Goal: Task Accomplishment & Management: Use online tool/utility

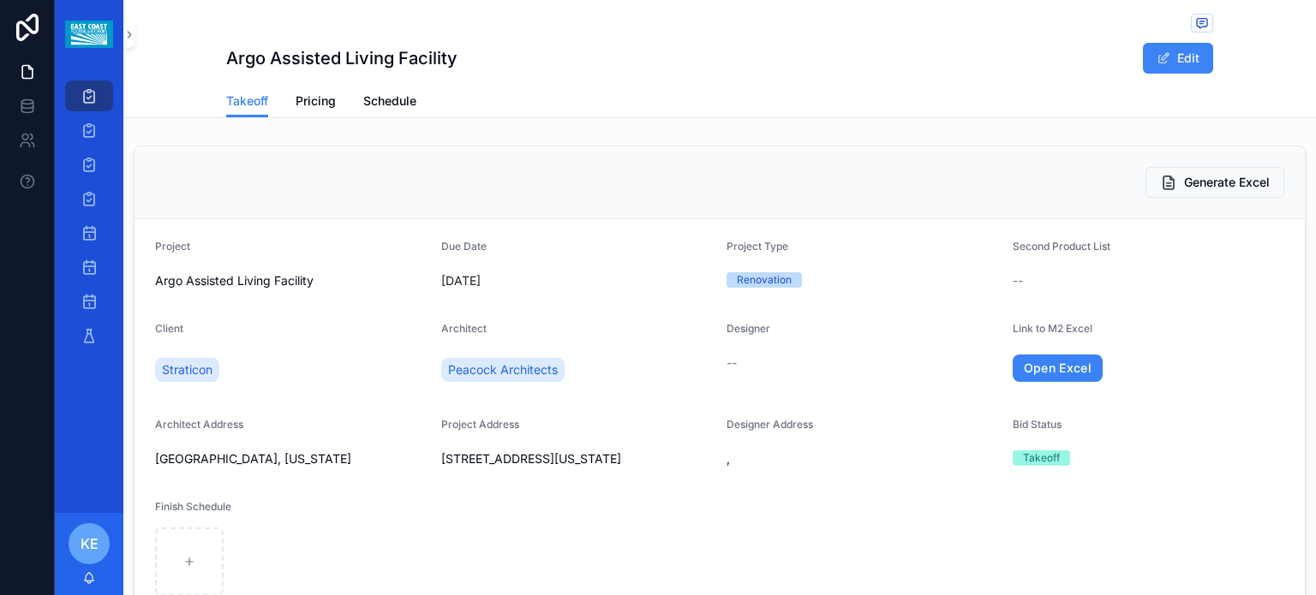
scroll to position [942, 0]
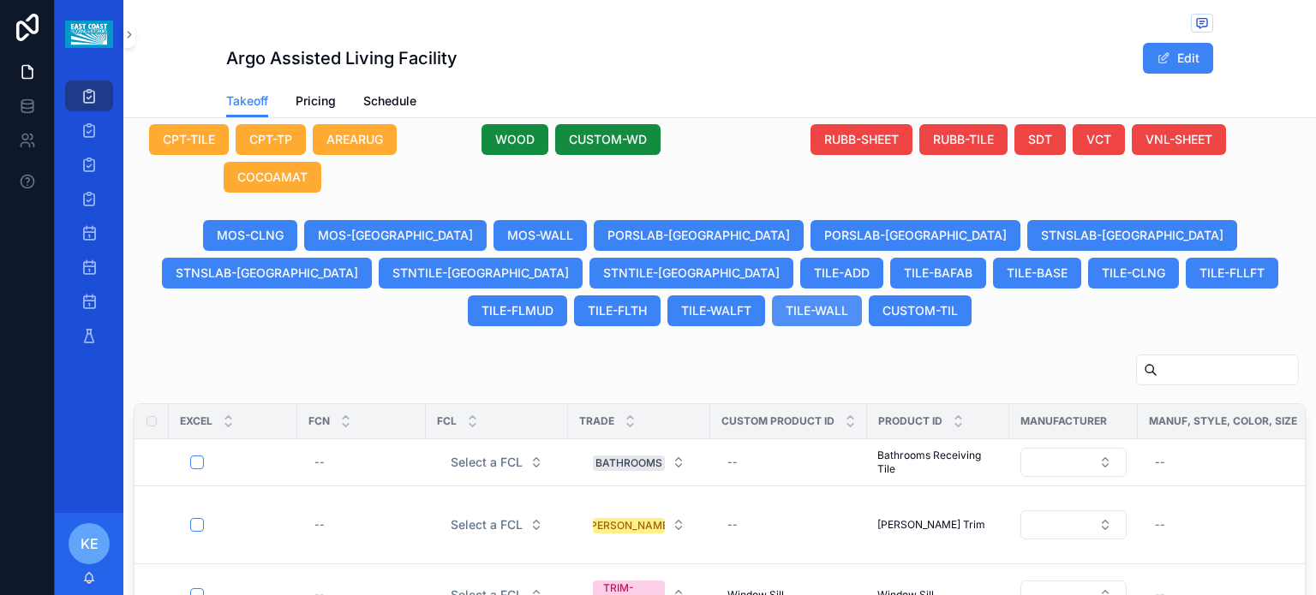
click at [848, 302] on span "TILE-WALL" at bounding box center [817, 310] width 63 height 17
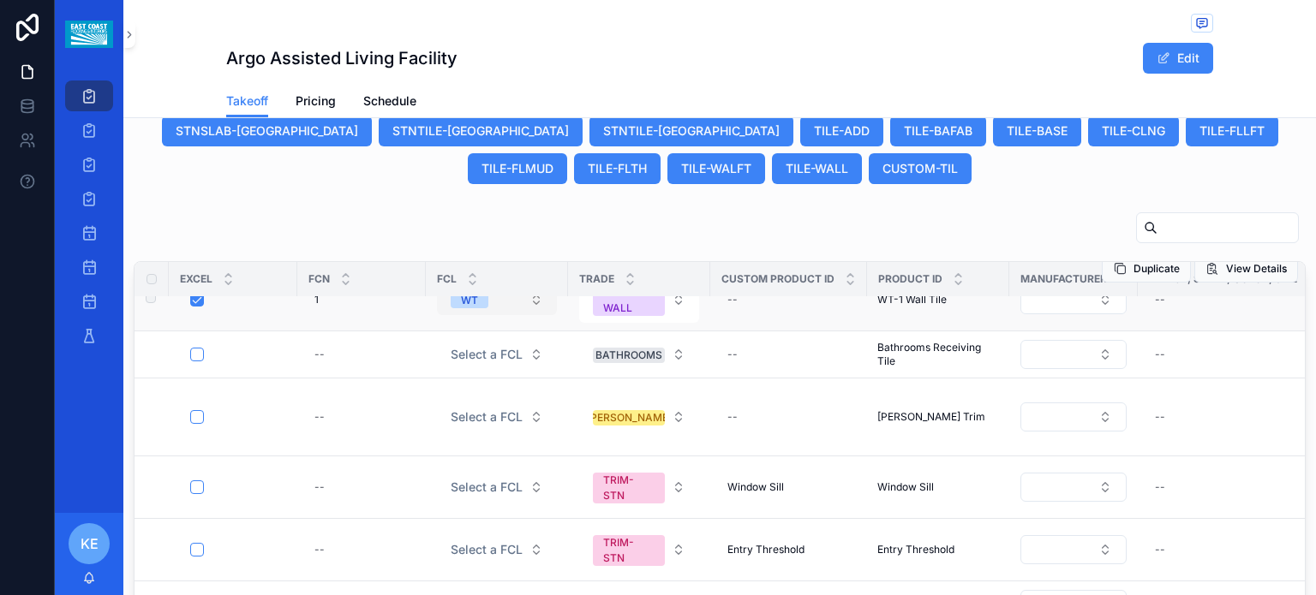
scroll to position [1025, 0]
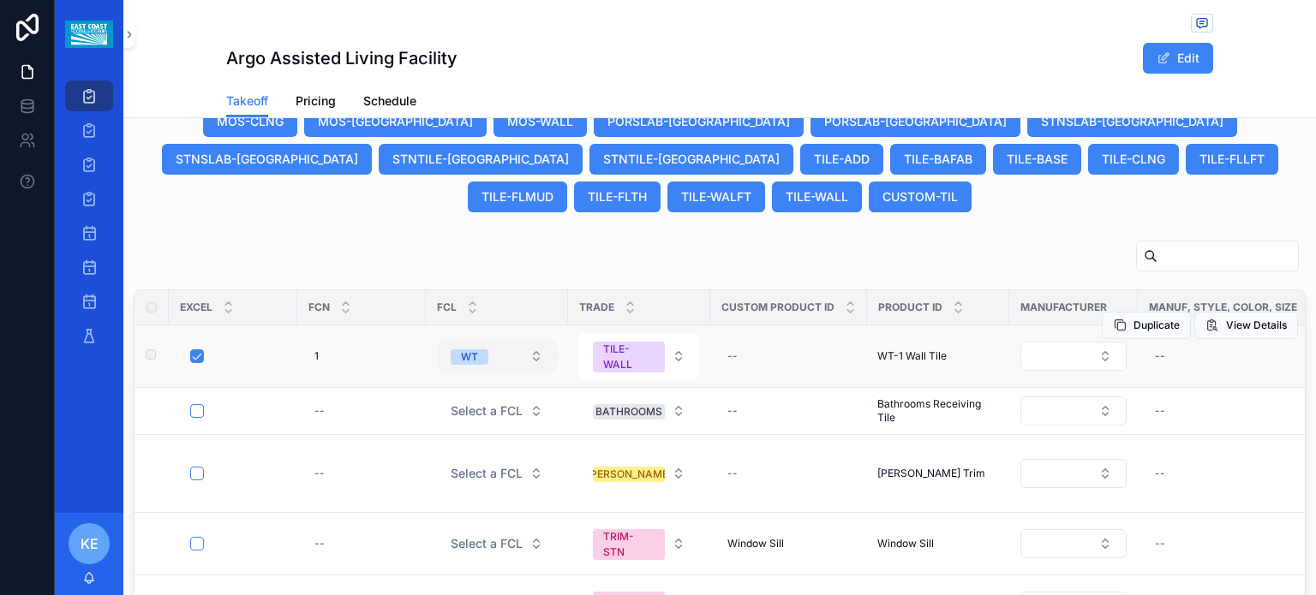
click at [542, 341] on button "WT" at bounding box center [497, 356] width 120 height 31
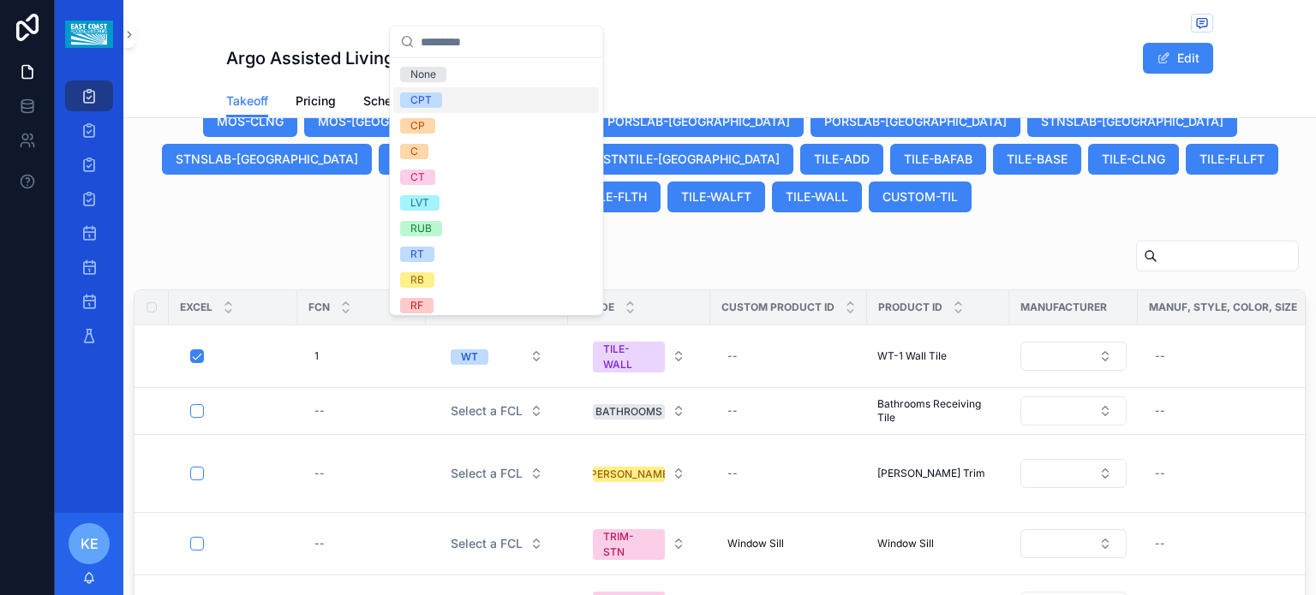
click at [434, 71] on div "Argo Assisted Living Facility Edit" at bounding box center [719, 58] width 987 height 33
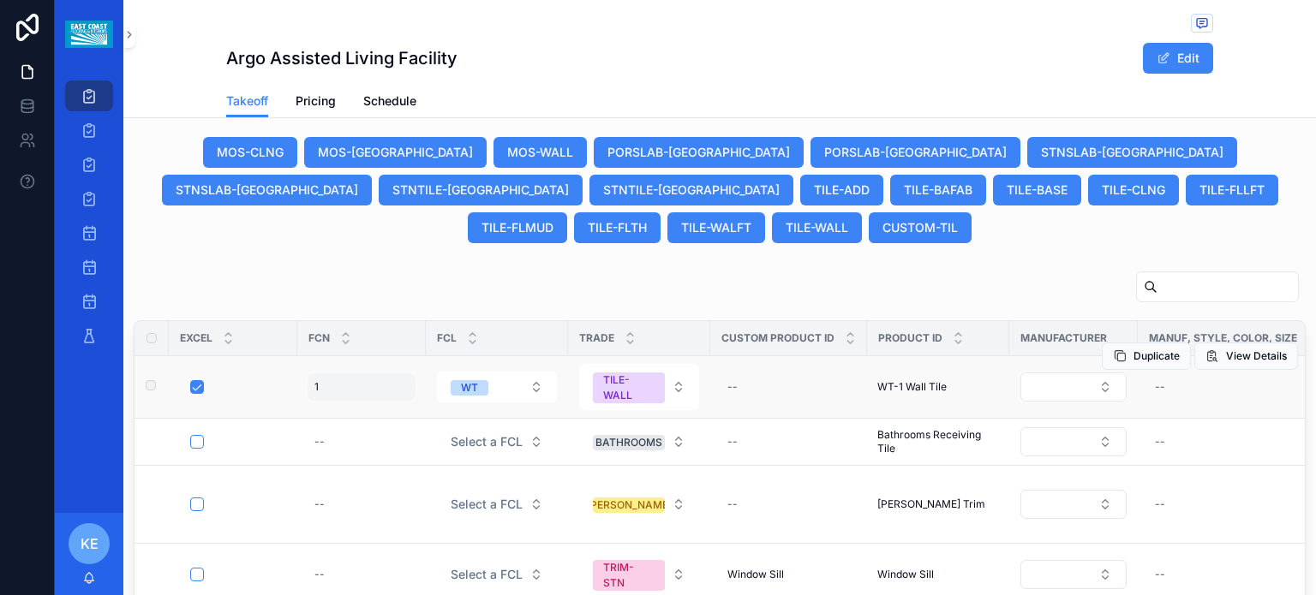
scroll to position [1056, 0]
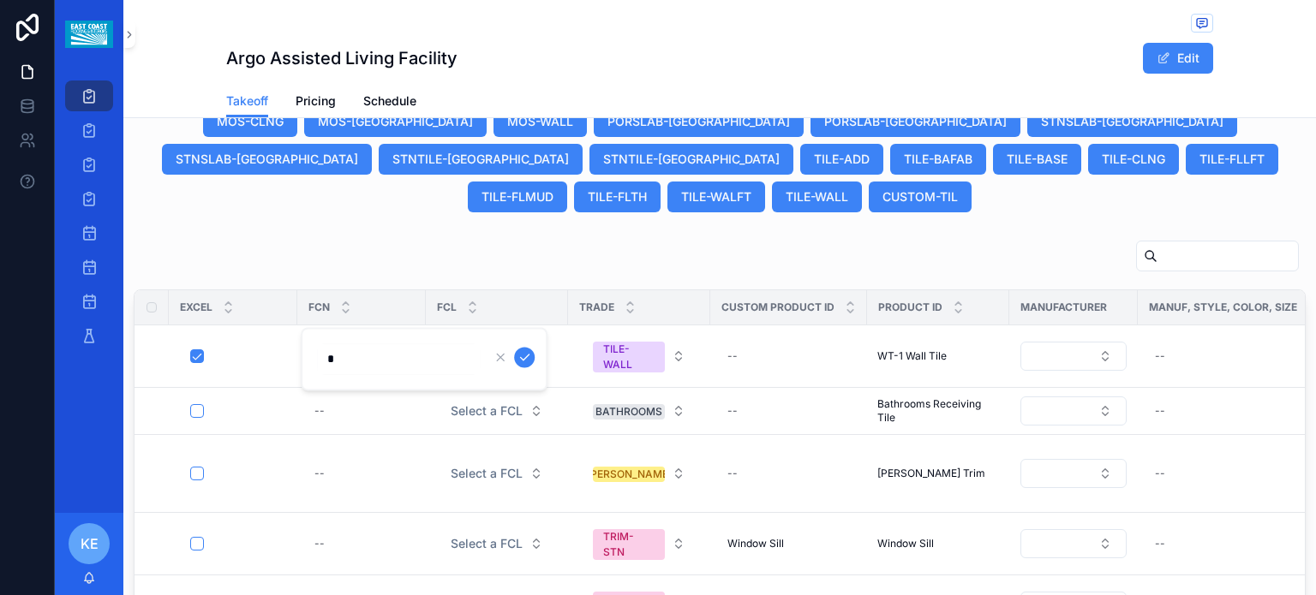
click at [324, 359] on input "*" at bounding box center [398, 359] width 163 height 24
type input "*****"
click button "scrollable content" at bounding box center [524, 357] width 21 height 21
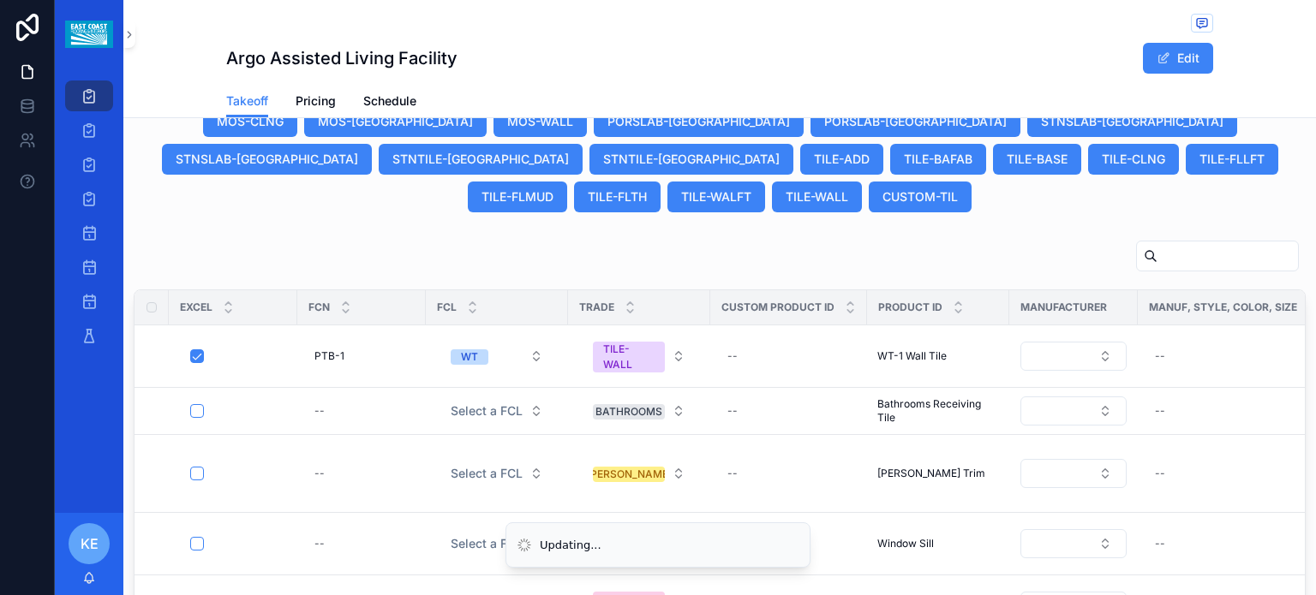
click at [1162, 244] on input "scrollable content" at bounding box center [1227, 256] width 141 height 24
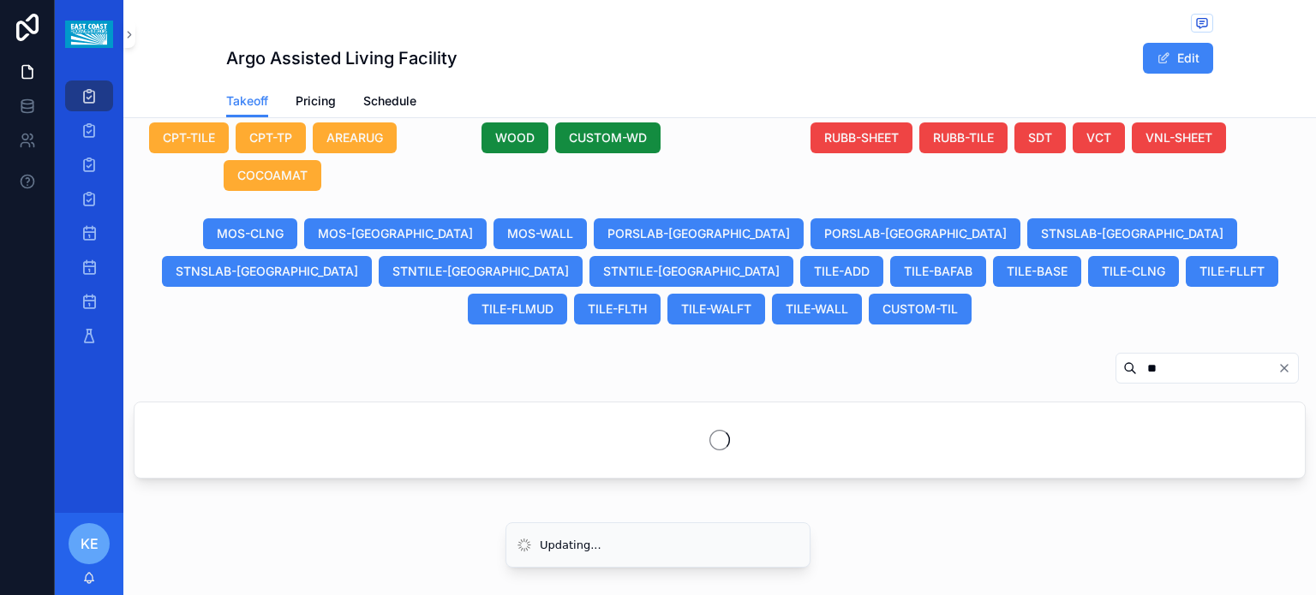
scroll to position [922, 0]
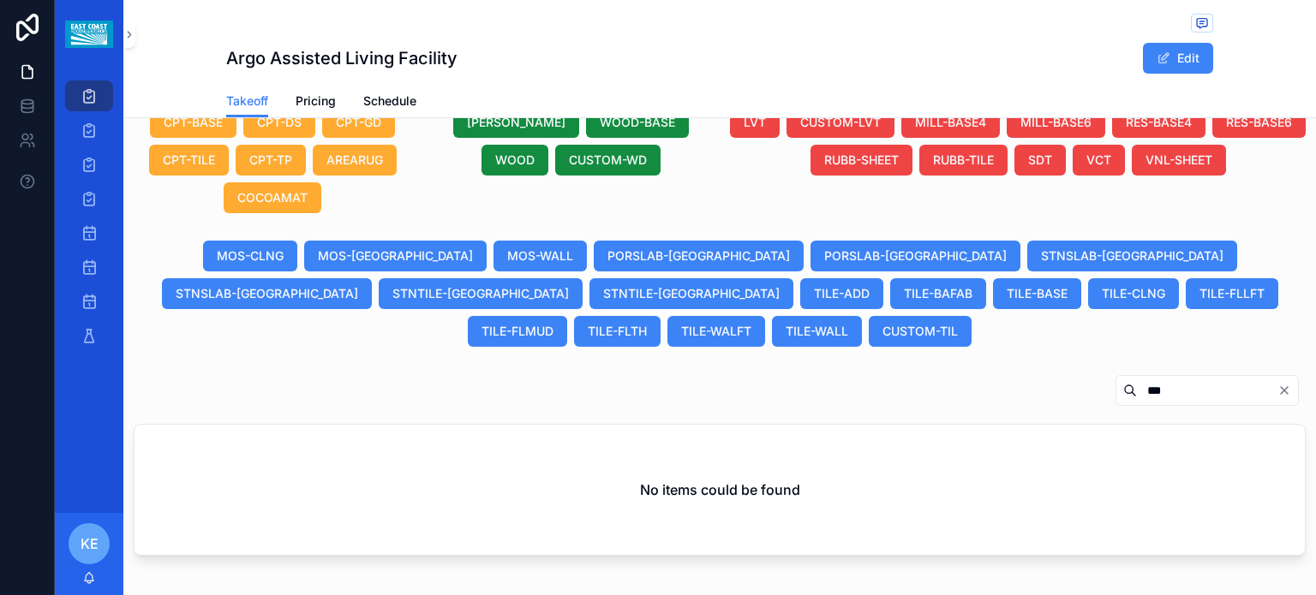
scroll to position [977, 0]
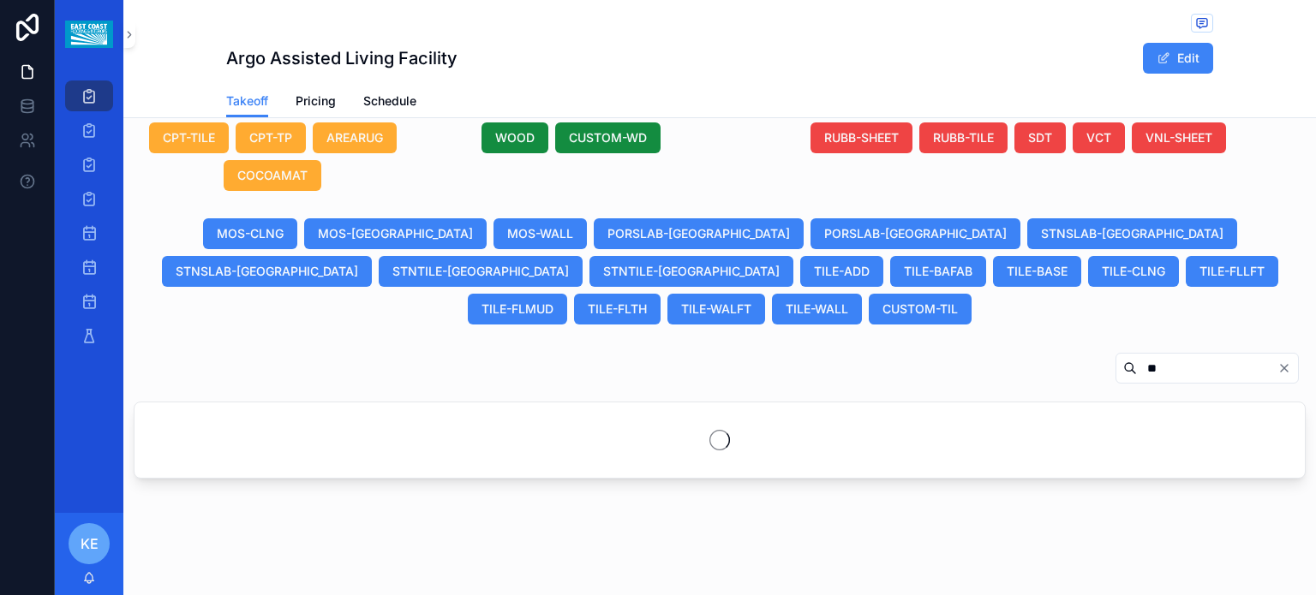
scroll to position [922, 0]
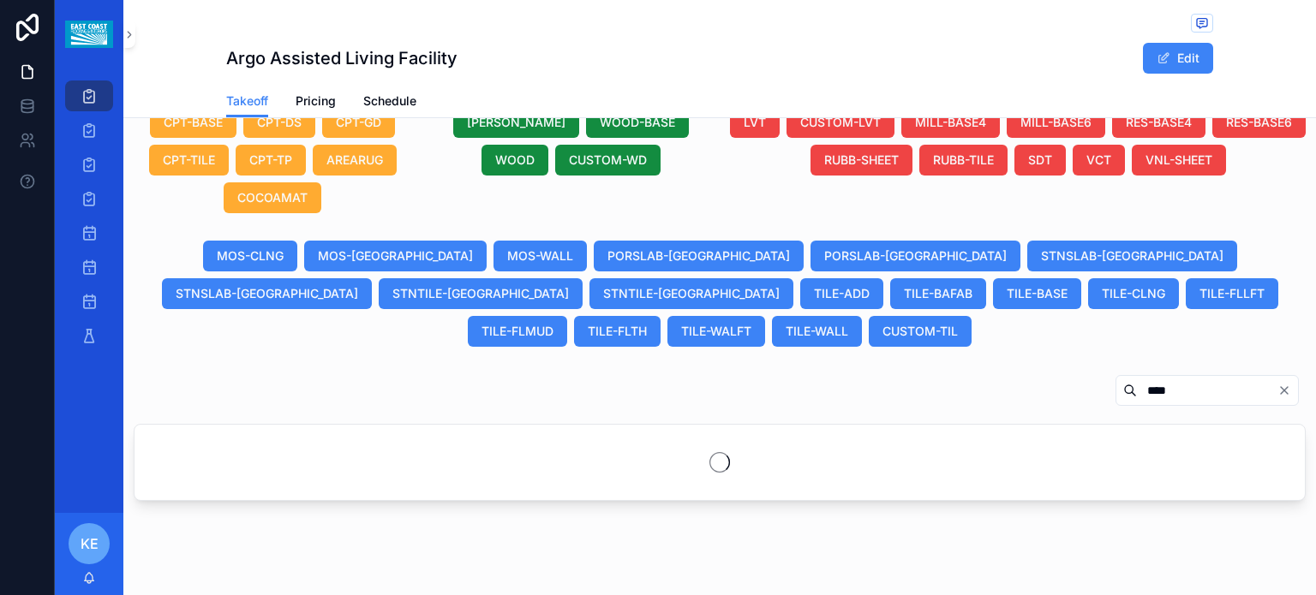
scroll to position [1056, 0]
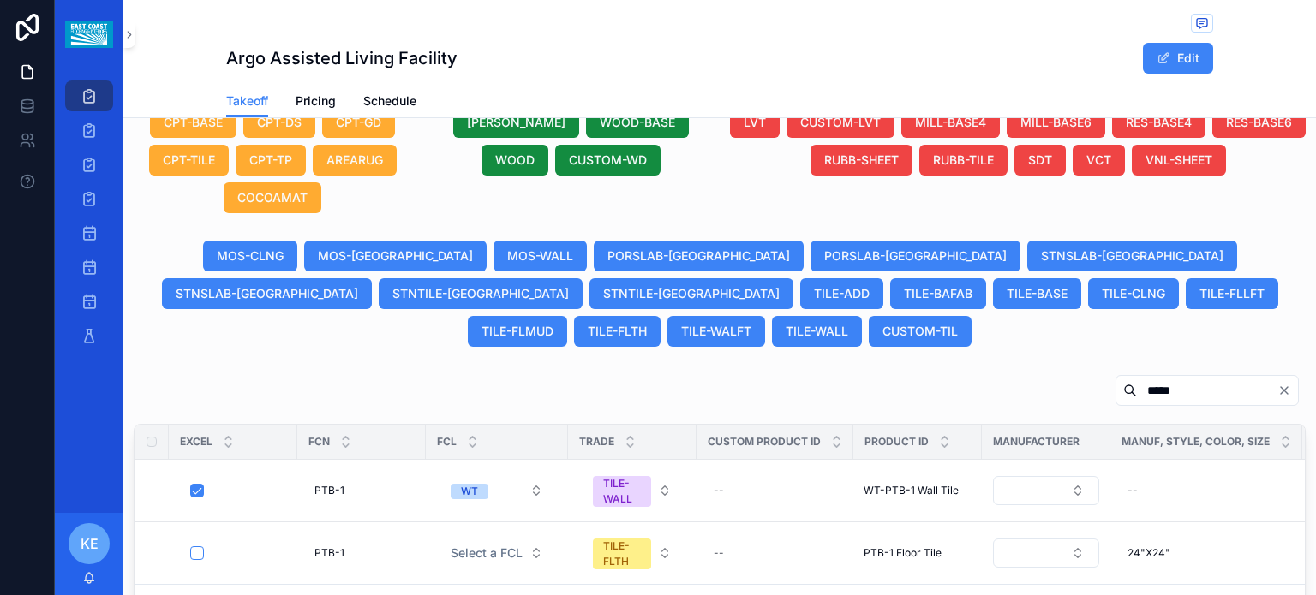
scroll to position [1056, 0]
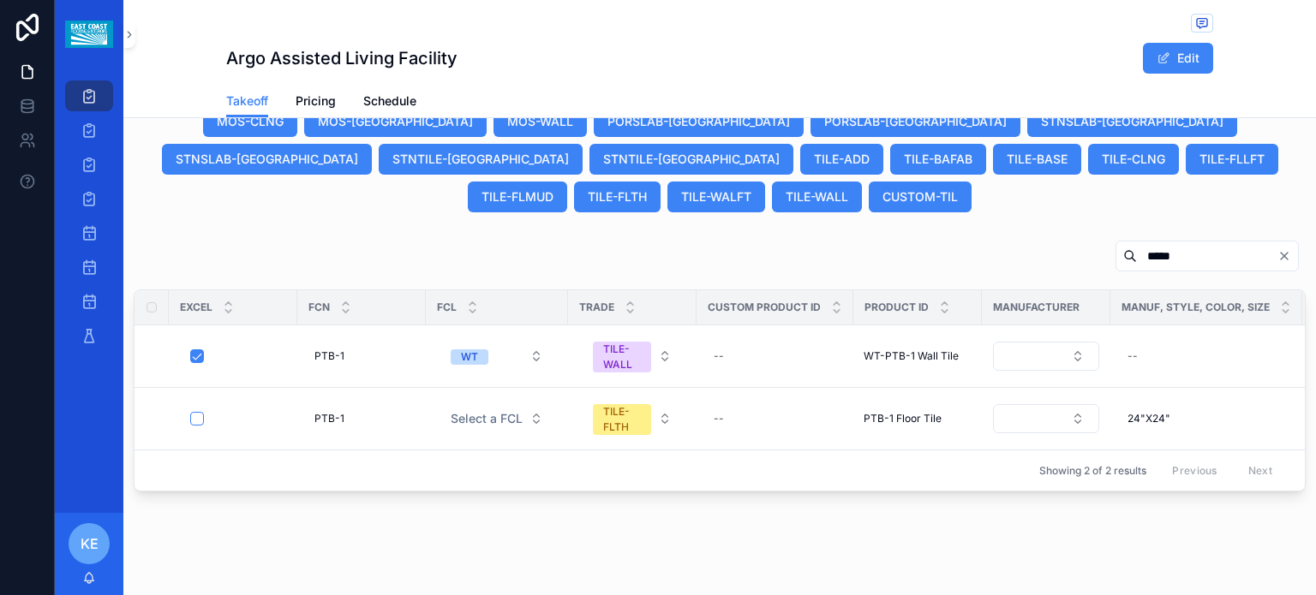
type input "*****"
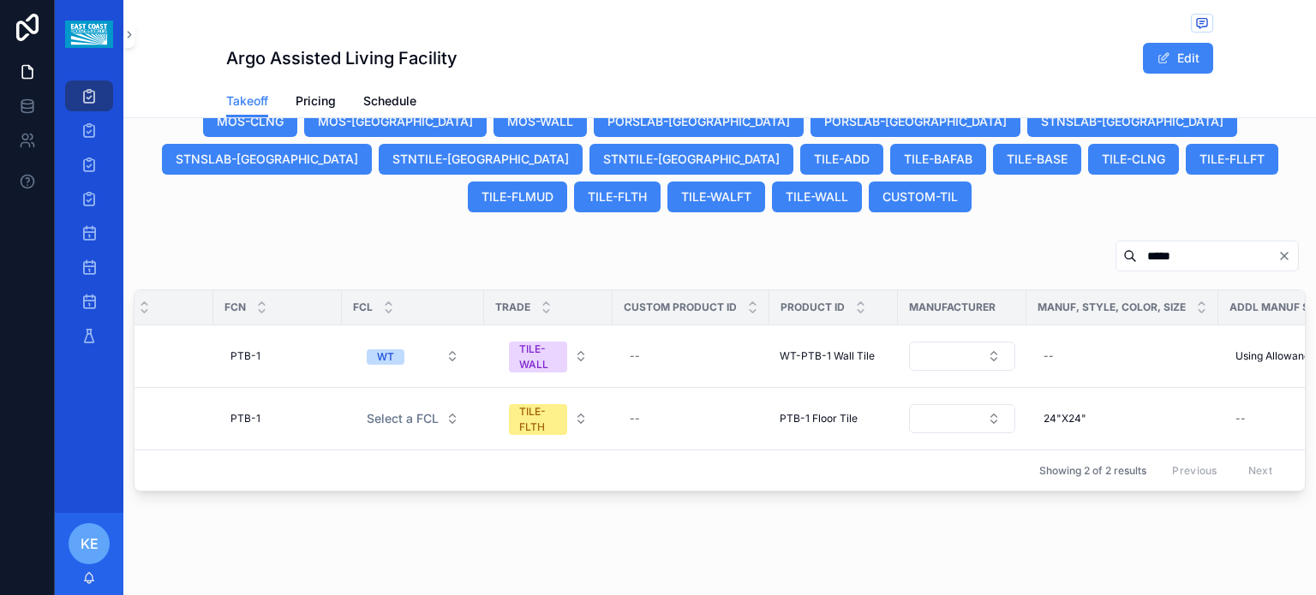
scroll to position [0, 0]
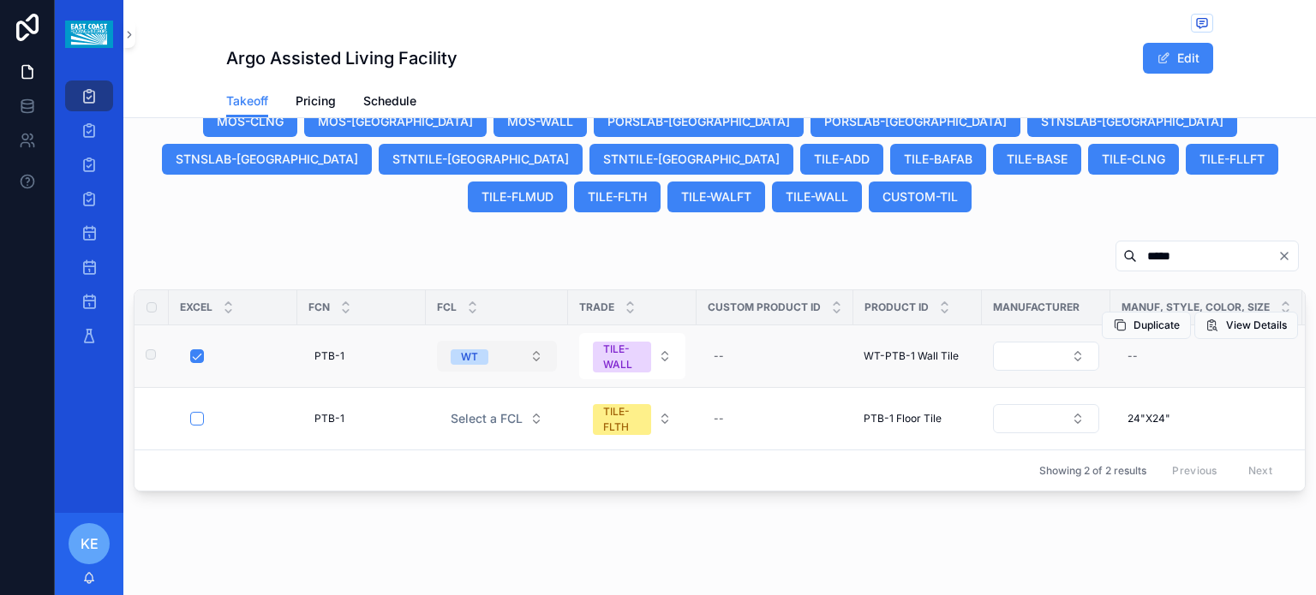
click at [541, 341] on button "WT" at bounding box center [497, 356] width 120 height 31
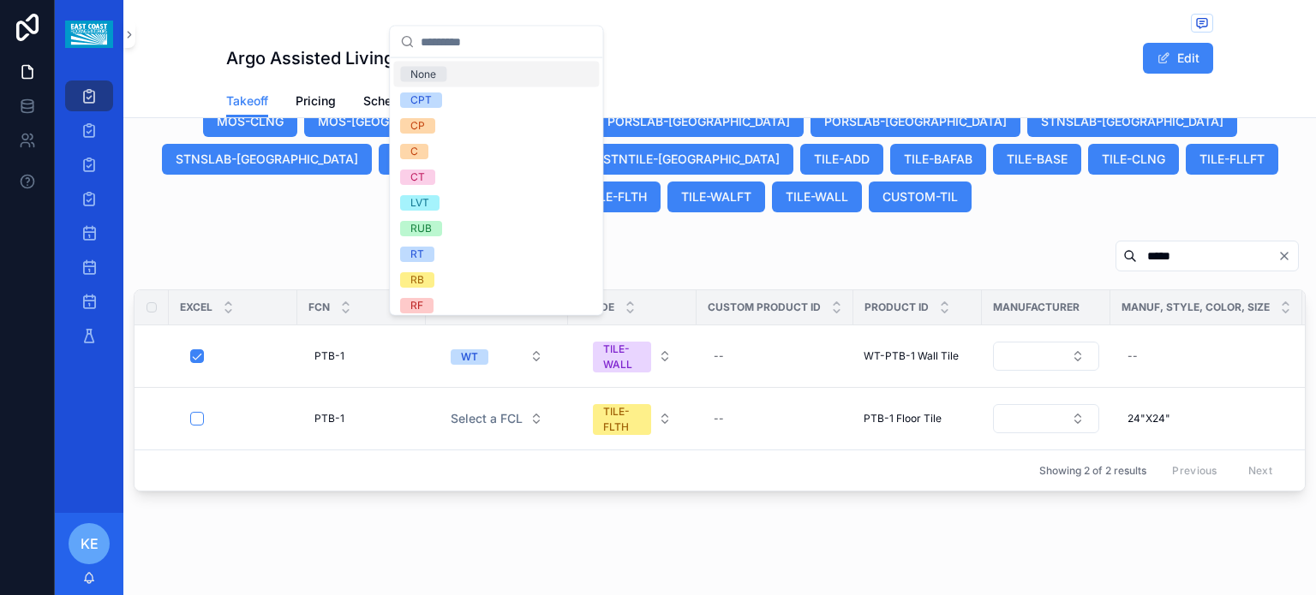
click at [439, 69] on span "None" at bounding box center [423, 74] width 46 height 15
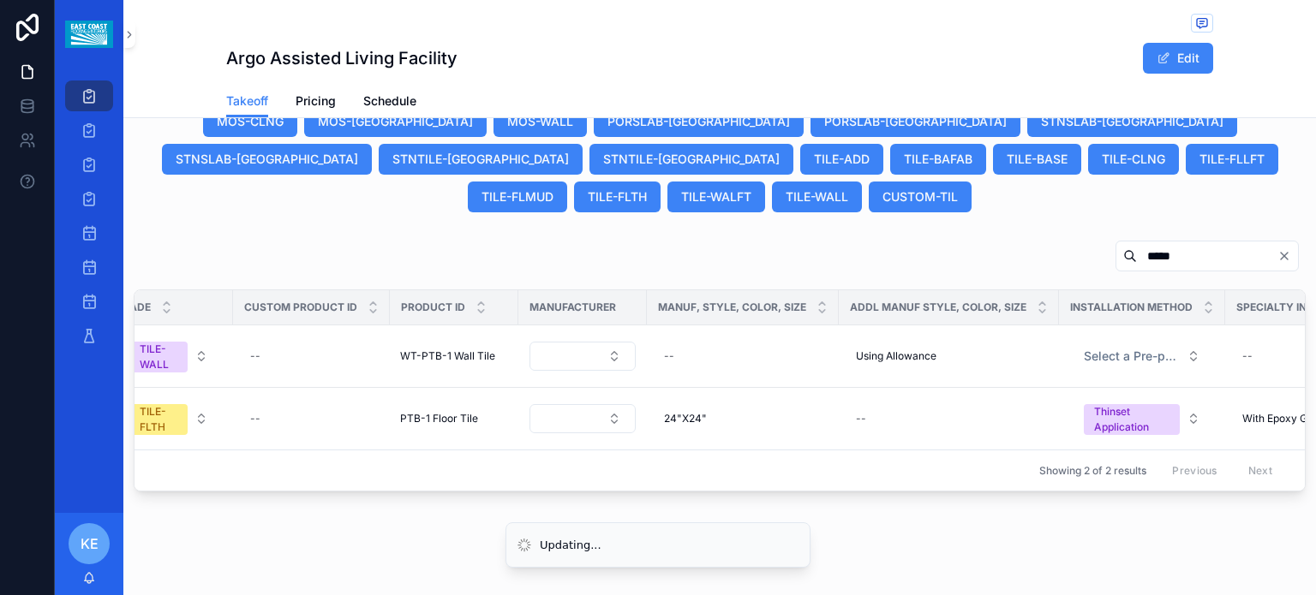
scroll to position [0, 504]
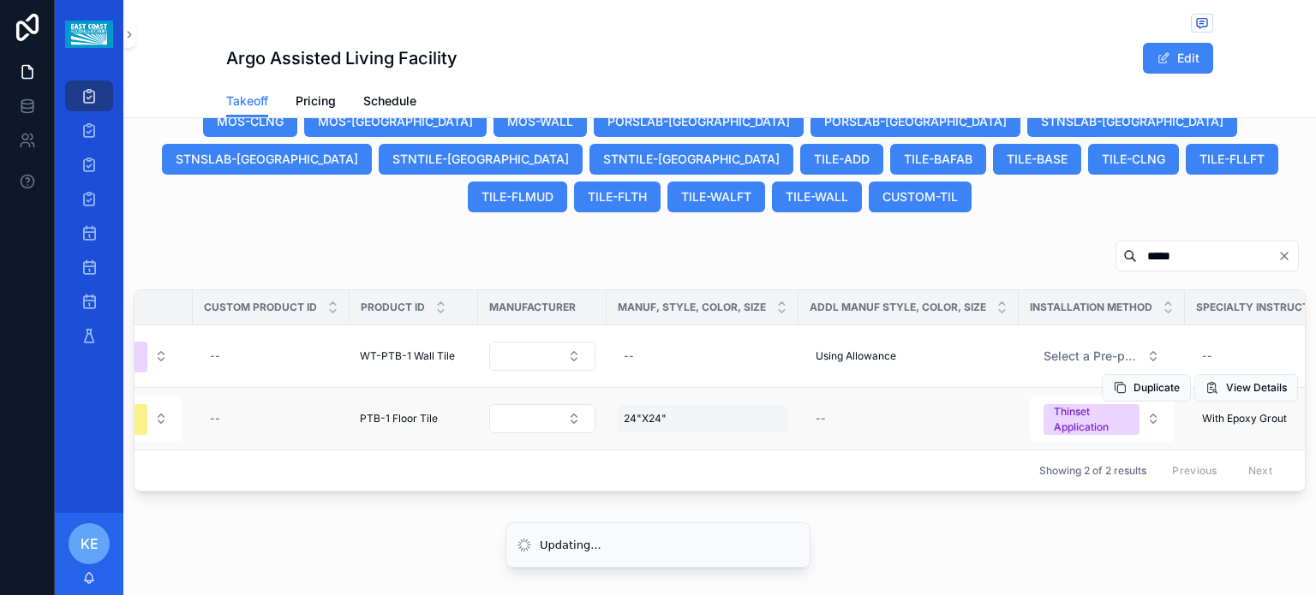
click at [673, 405] on div "24"X24" 24"X24"" at bounding box center [702, 418] width 171 height 27
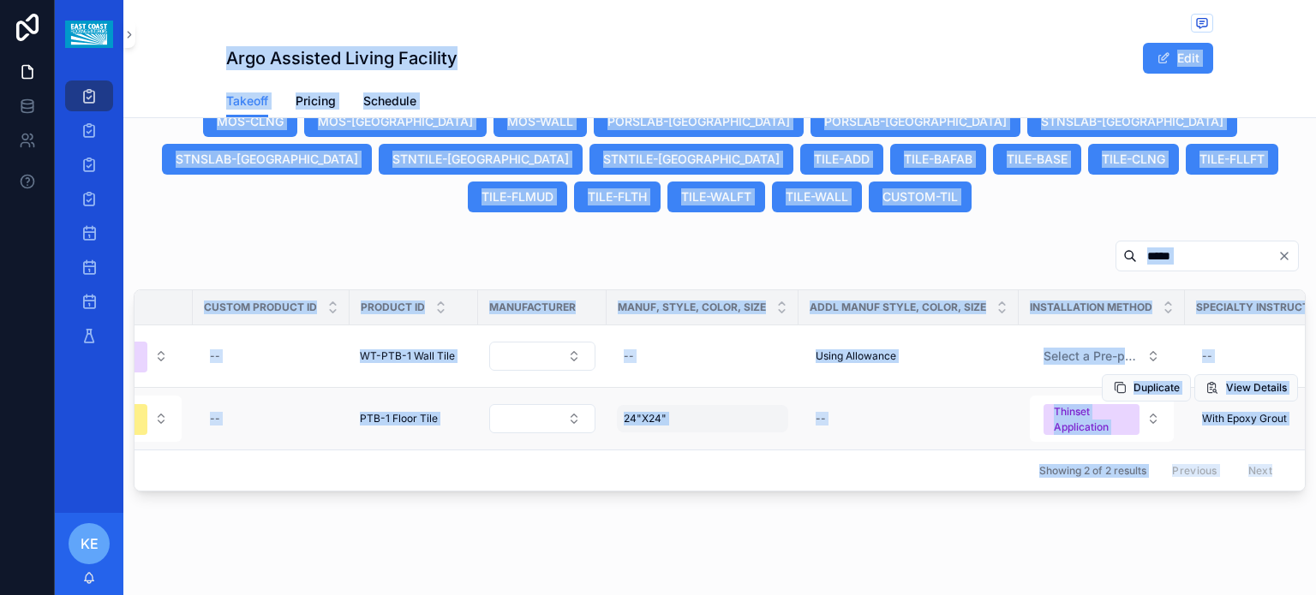
click at [665, 405] on div "24"X24" 24"X24"" at bounding box center [702, 418] width 171 height 27
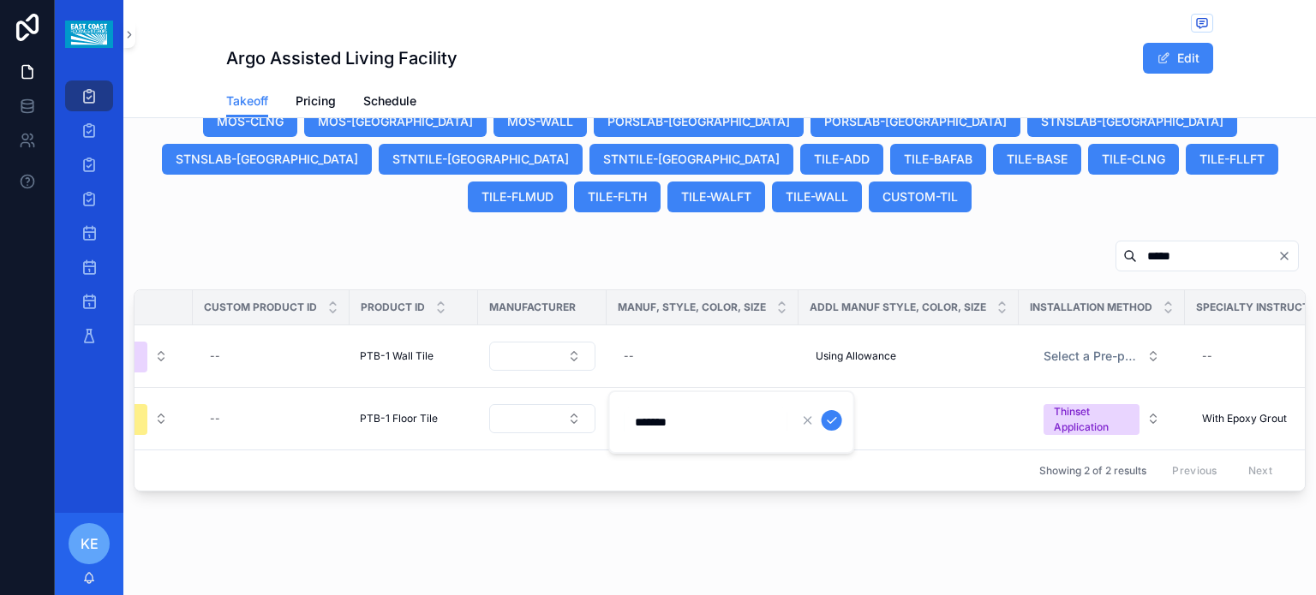
click at [683, 400] on div "*******" at bounding box center [731, 422] width 247 height 63
click at [685, 405] on div "24"X24" 24"X24"" at bounding box center [702, 418] width 171 height 27
click at [653, 343] on div "--" at bounding box center [702, 356] width 171 height 27
type input "*******"
click at [829, 361] on icon "scrollable content" at bounding box center [832, 357] width 14 height 14
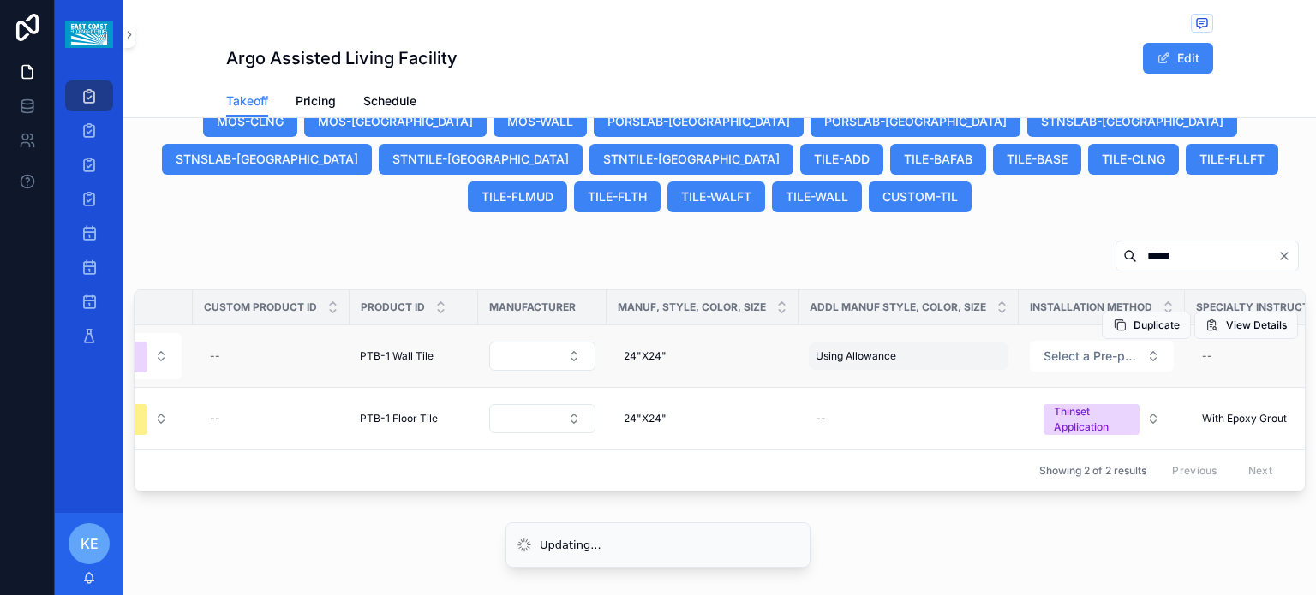
click at [867, 350] on span "Using Allowance" at bounding box center [856, 357] width 81 height 14
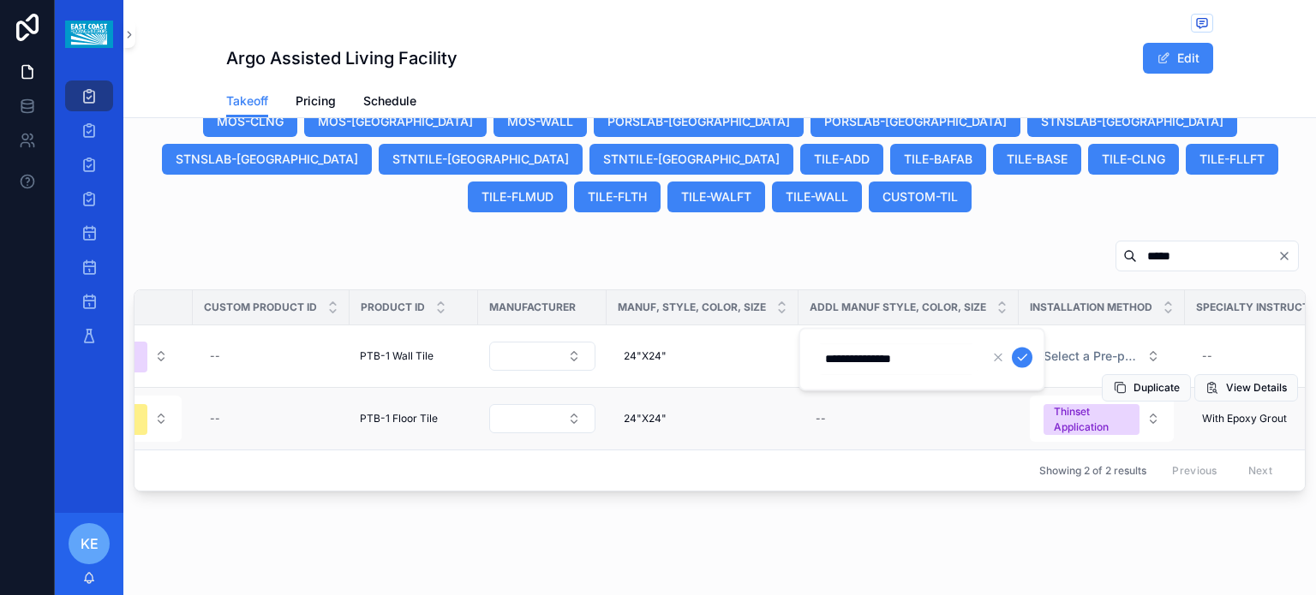
drag, startPoint x: 932, startPoint y: 355, endPoint x: 741, endPoint y: 366, distance: 191.4
click at [741, 366] on div "Projects Bid Post Award Install Bid Calendar Post Award Calendar Install Calend…" at bounding box center [685, 297] width 1261 height 595
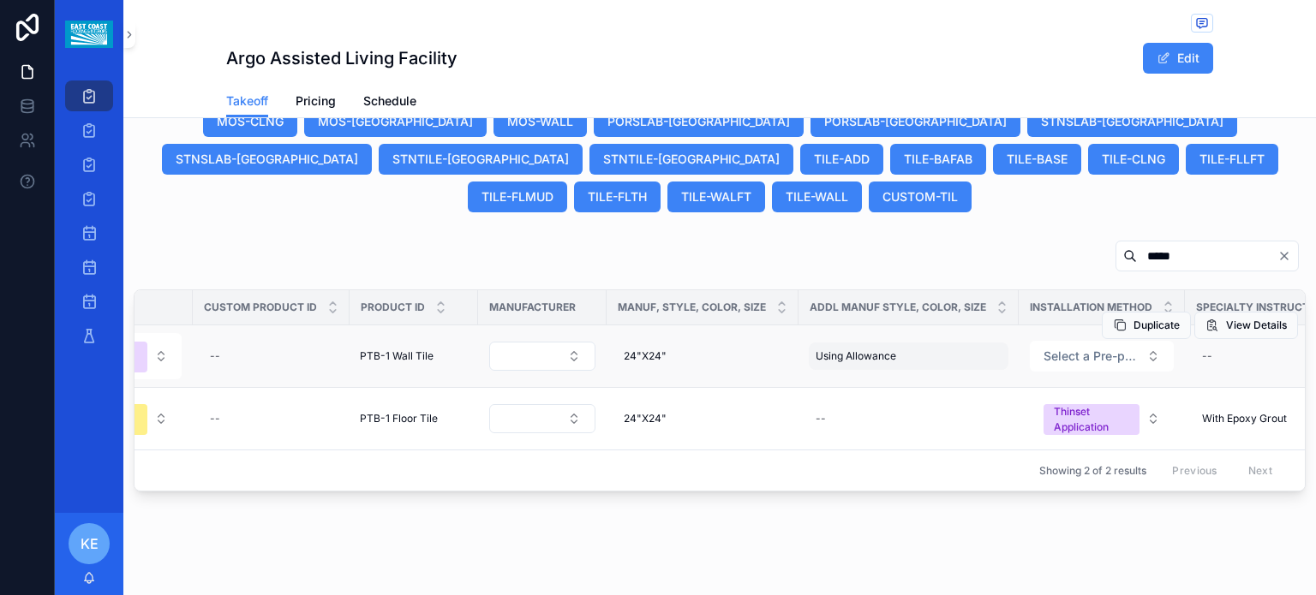
click at [904, 343] on div "Using Allowance Using Allowance" at bounding box center [909, 356] width 200 height 27
drag, startPoint x: 922, startPoint y: 352, endPoint x: 892, endPoint y: 362, distance: 31.4
click at [892, 362] on td "Using Allowance Using Allowance" at bounding box center [908, 357] width 220 height 63
click at [908, 343] on div "Using Allowance Using Allowance" at bounding box center [909, 356] width 200 height 27
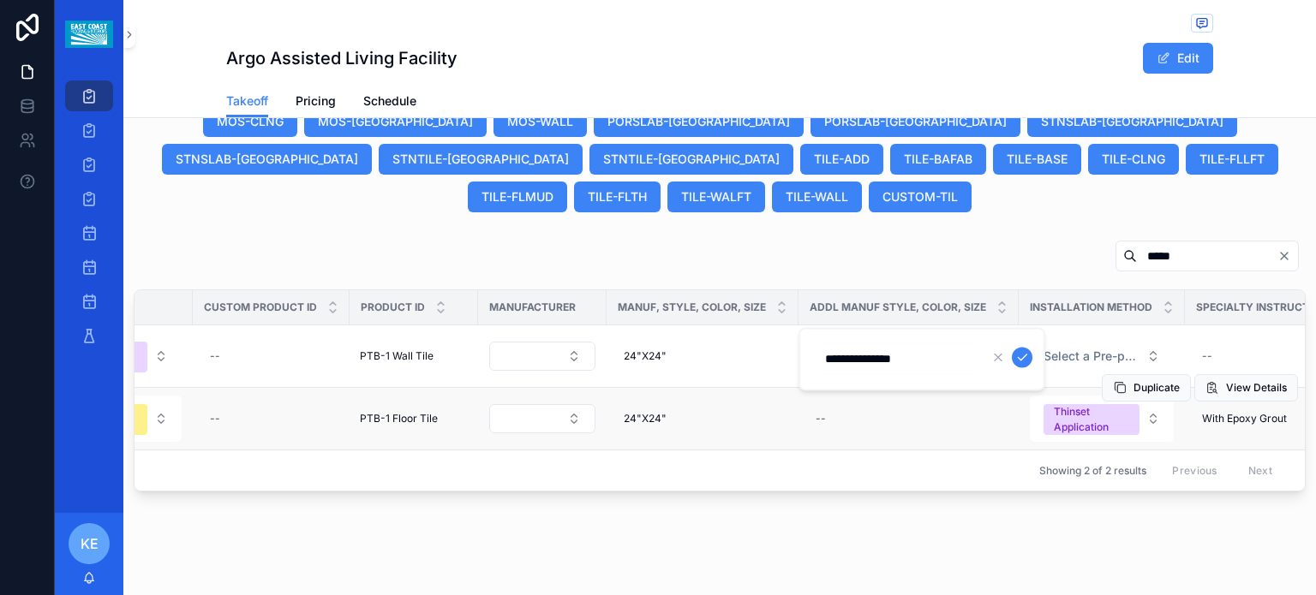
drag, startPoint x: 932, startPoint y: 356, endPoint x: 798, endPoint y: 374, distance: 135.7
click at [798, 373] on div "**********" at bounding box center [921, 358] width 247 height 63
click button "scrollable content" at bounding box center [1022, 357] width 21 height 21
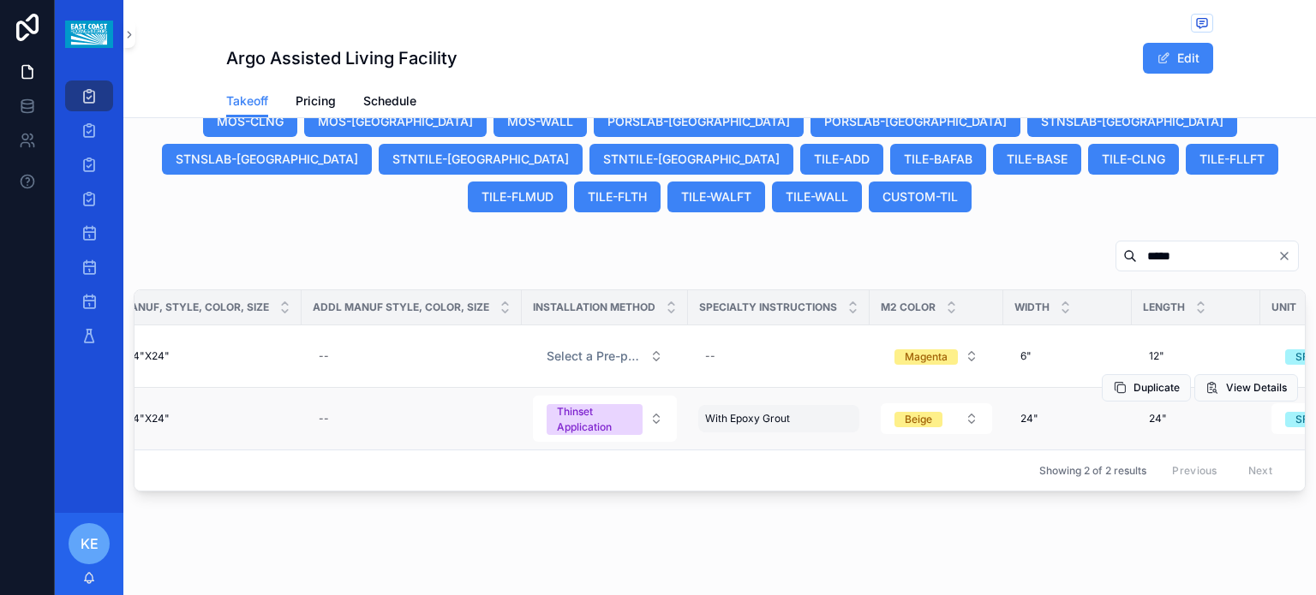
scroll to position [0, 998]
click at [708, 412] on span "With Epoxy Grout" at bounding box center [750, 419] width 85 height 14
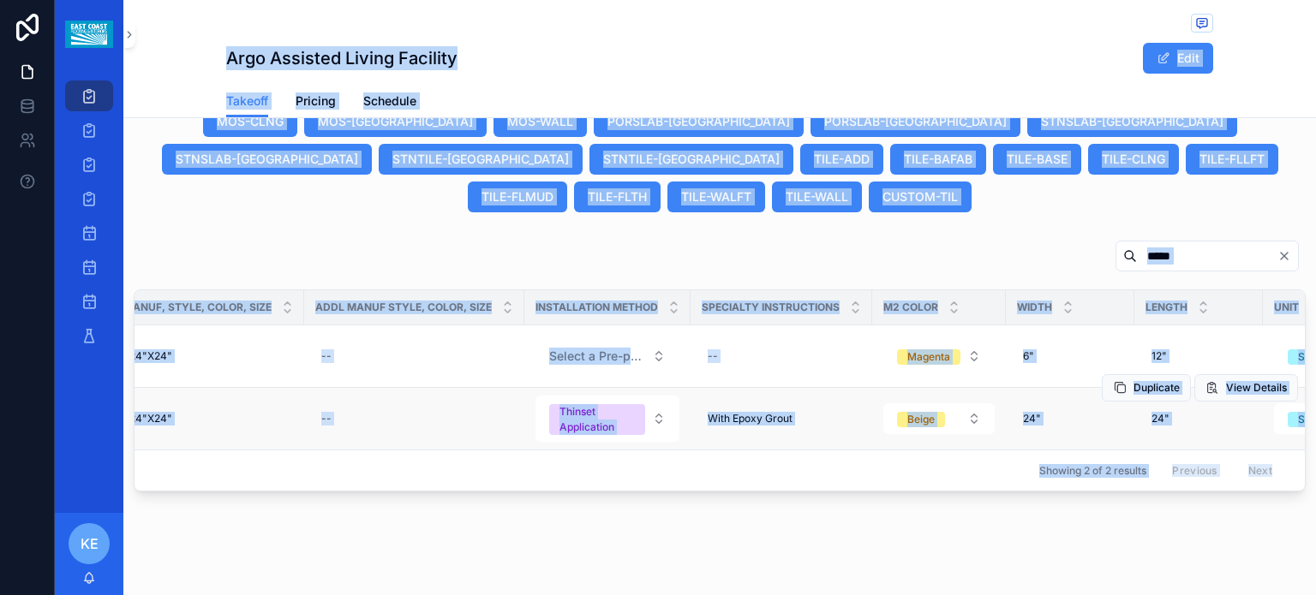
click at [738, 412] on td "With Epoxy Grout With Epoxy Grout" at bounding box center [782, 419] width 182 height 63
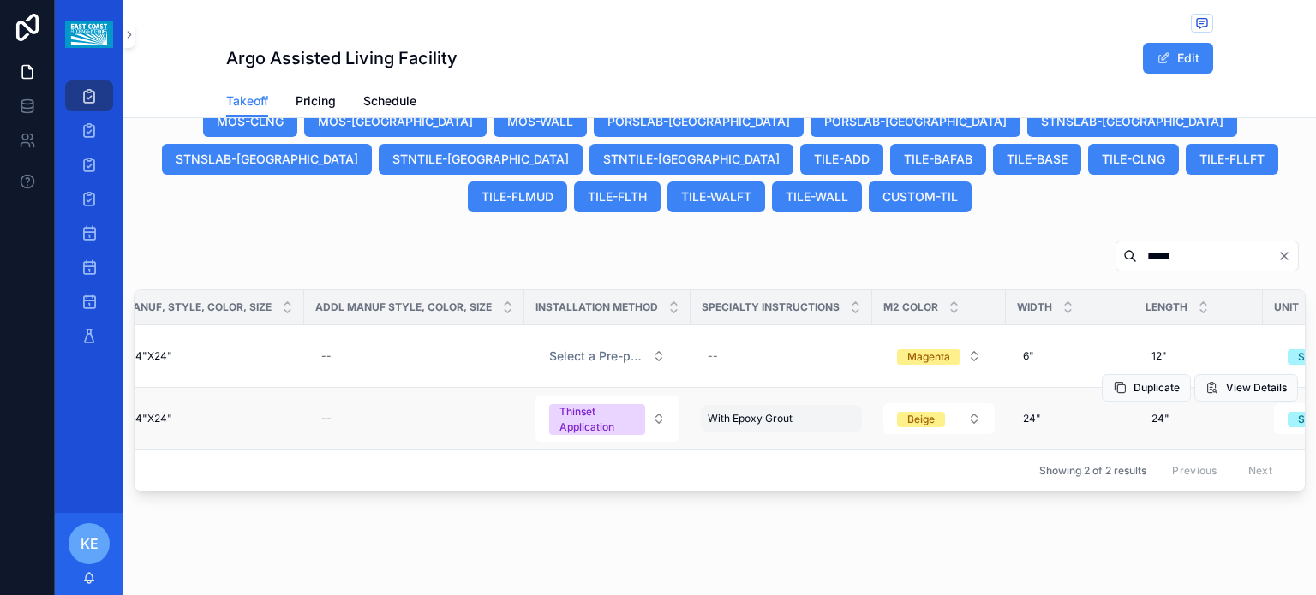
click at [745, 412] on span "With Epoxy Grout" at bounding box center [750, 419] width 85 height 14
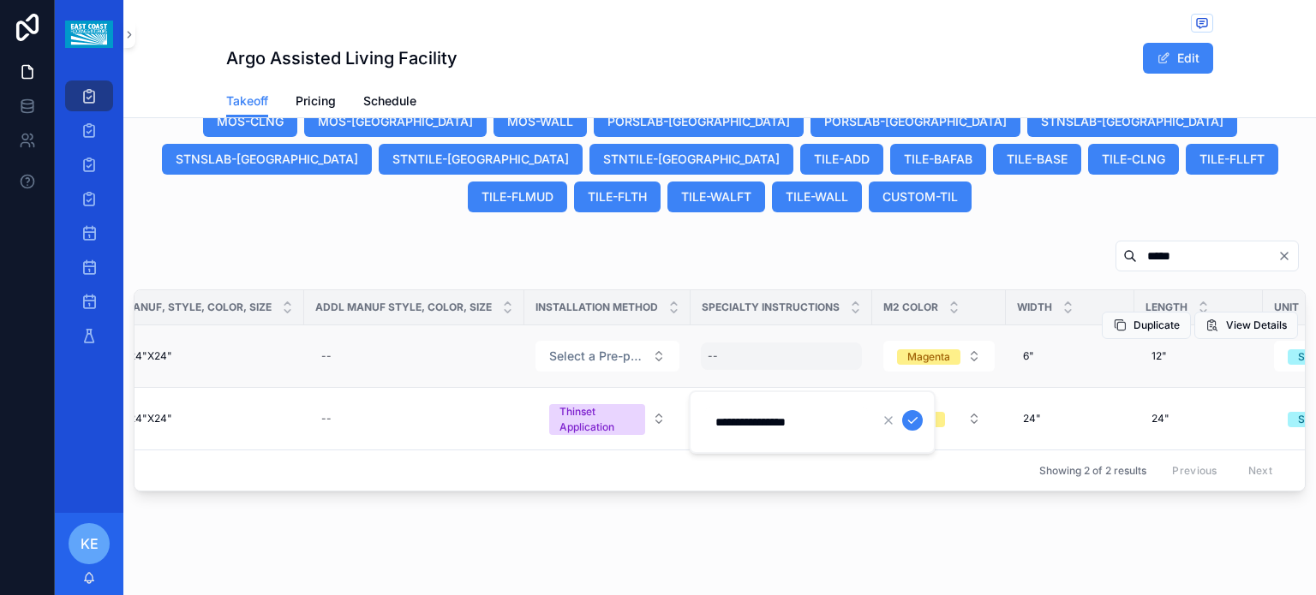
click at [740, 343] on div "--" at bounding box center [781, 356] width 161 height 27
type input "**********"
click at [915, 348] on button "scrollable content" at bounding box center [912, 357] width 21 height 21
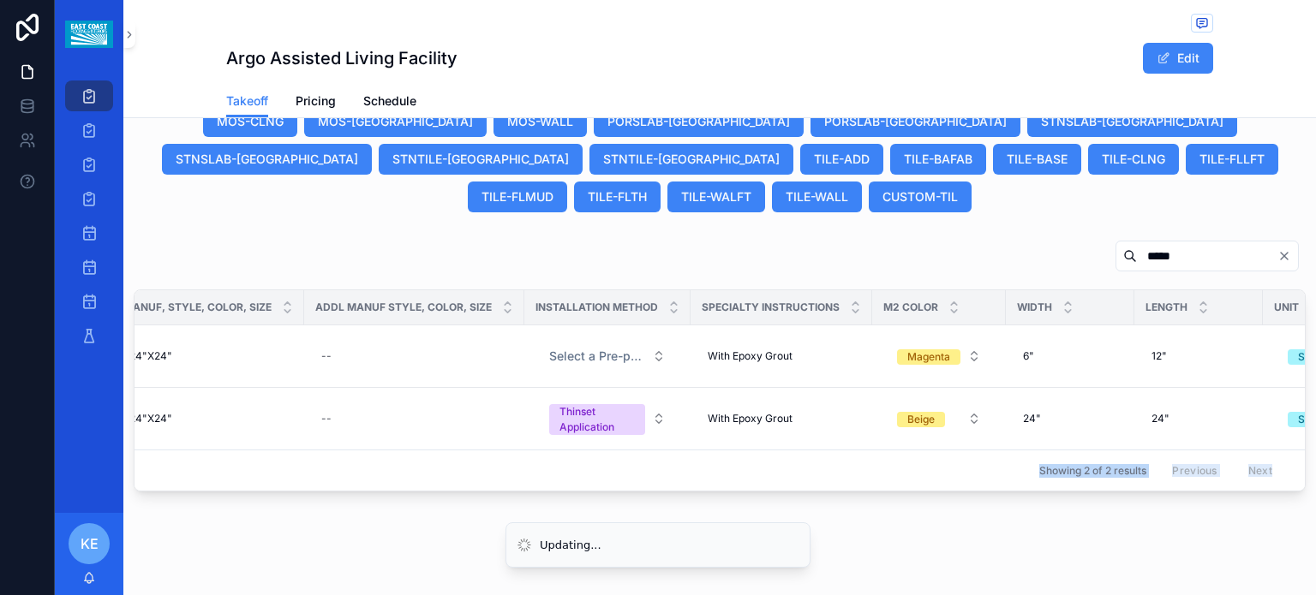
drag, startPoint x: 893, startPoint y: 466, endPoint x: 960, endPoint y: 469, distance: 67.8
click at [960, 469] on div "Excel FCN FCL Trade Custom Product ID Product ID Manufacturer Manuf, Style, Col…" at bounding box center [720, 390] width 1170 height 200
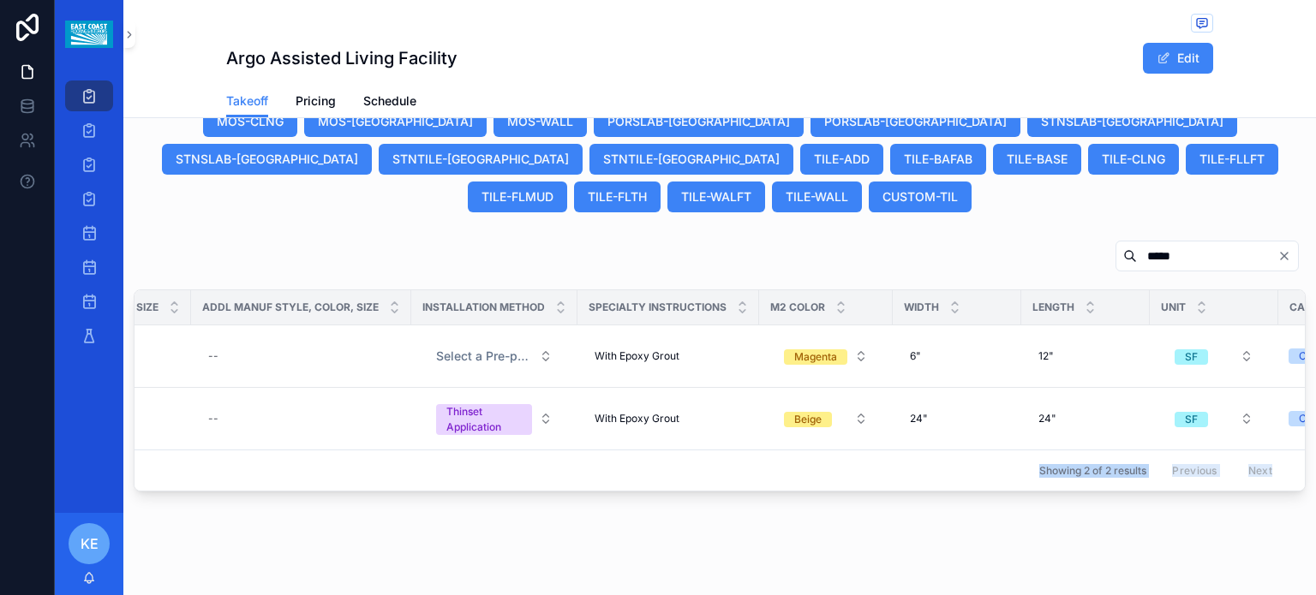
scroll to position [0, 1144]
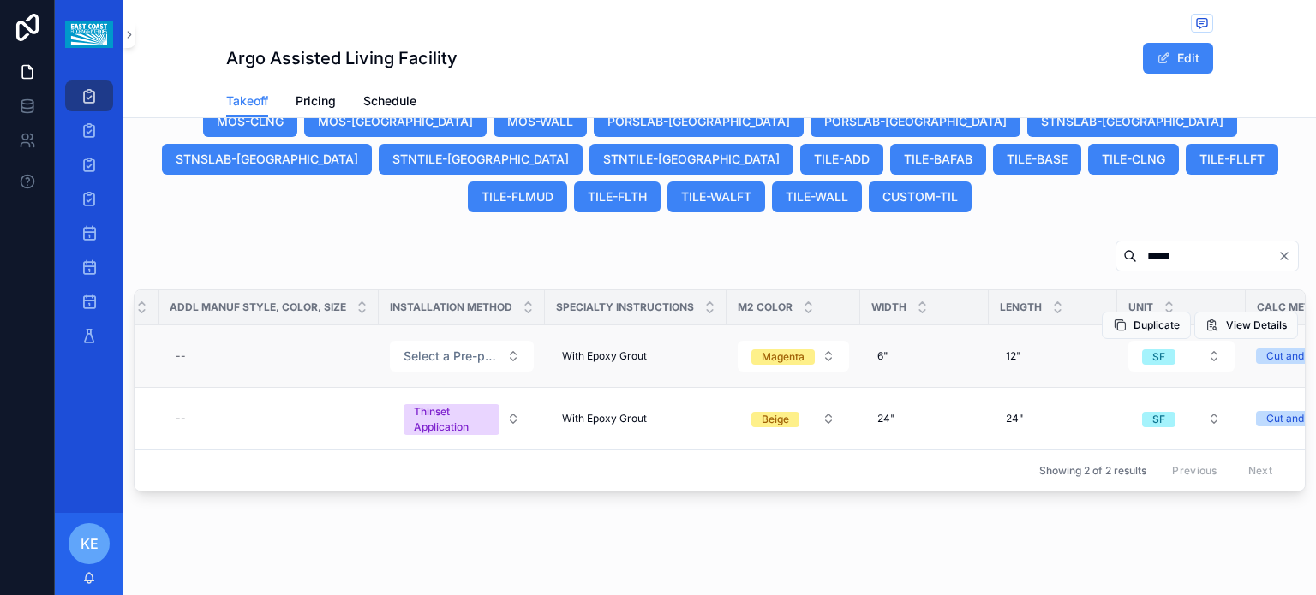
click at [916, 358] on td "6" 6"" at bounding box center [924, 357] width 129 height 63
click at [910, 343] on div "6" 6"" at bounding box center [924, 356] width 108 height 27
drag, startPoint x: 907, startPoint y: 362, endPoint x: 875, endPoint y: 372, distance: 33.9
click at [875, 370] on input "**" at bounding box center [956, 359] width 163 height 24
type input "***"
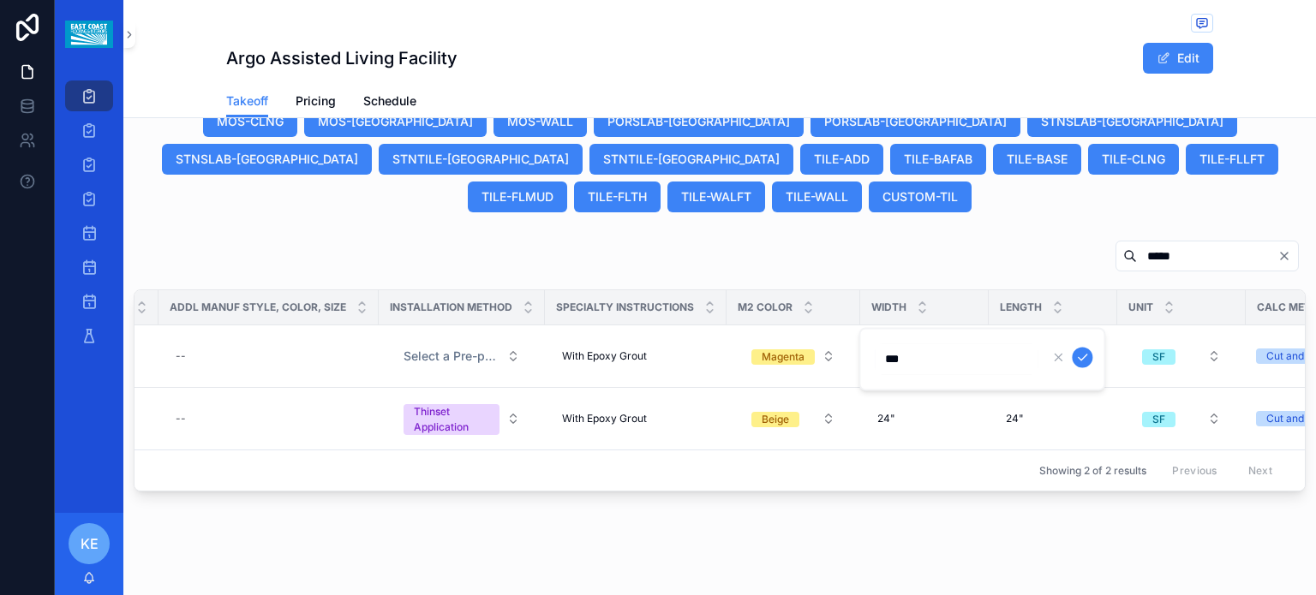
click button "scrollable content" at bounding box center [1082, 357] width 21 height 21
drag, startPoint x: 1038, startPoint y: 362, endPoint x: 1009, endPoint y: 369, distance: 29.9
click at [1009, 369] on input "***" at bounding box center [1085, 359] width 163 height 24
type input "****"
click button "scrollable content" at bounding box center [1211, 357] width 21 height 21
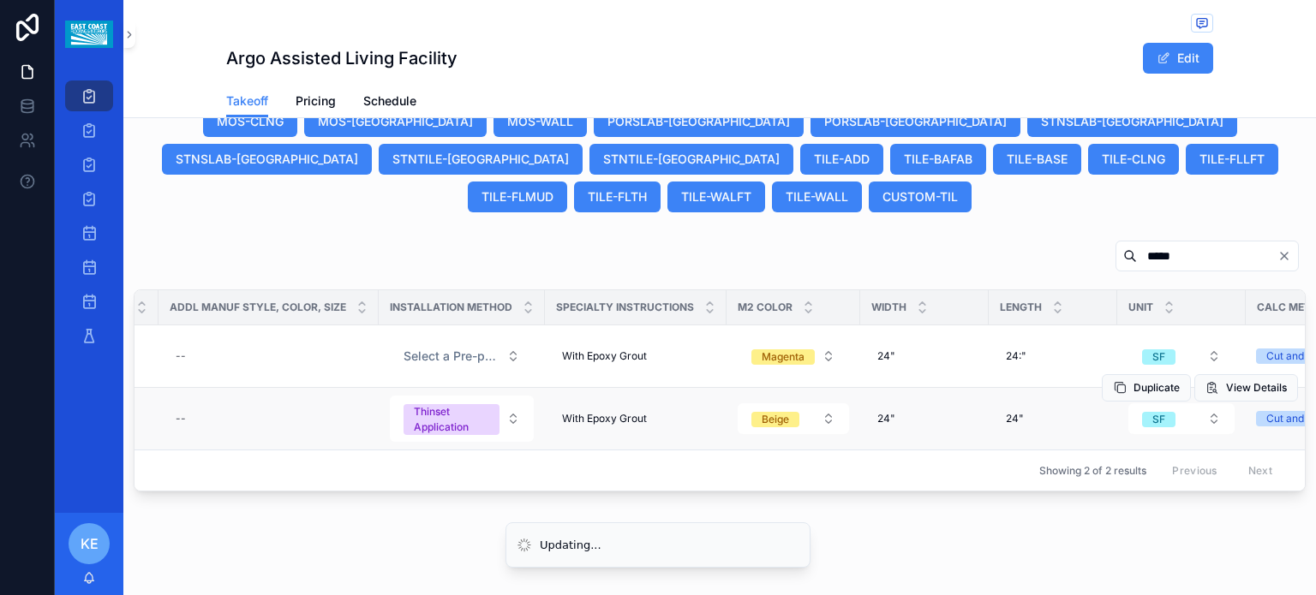
click at [1031, 364] on td "24:" 24:"" at bounding box center [1053, 357] width 129 height 63
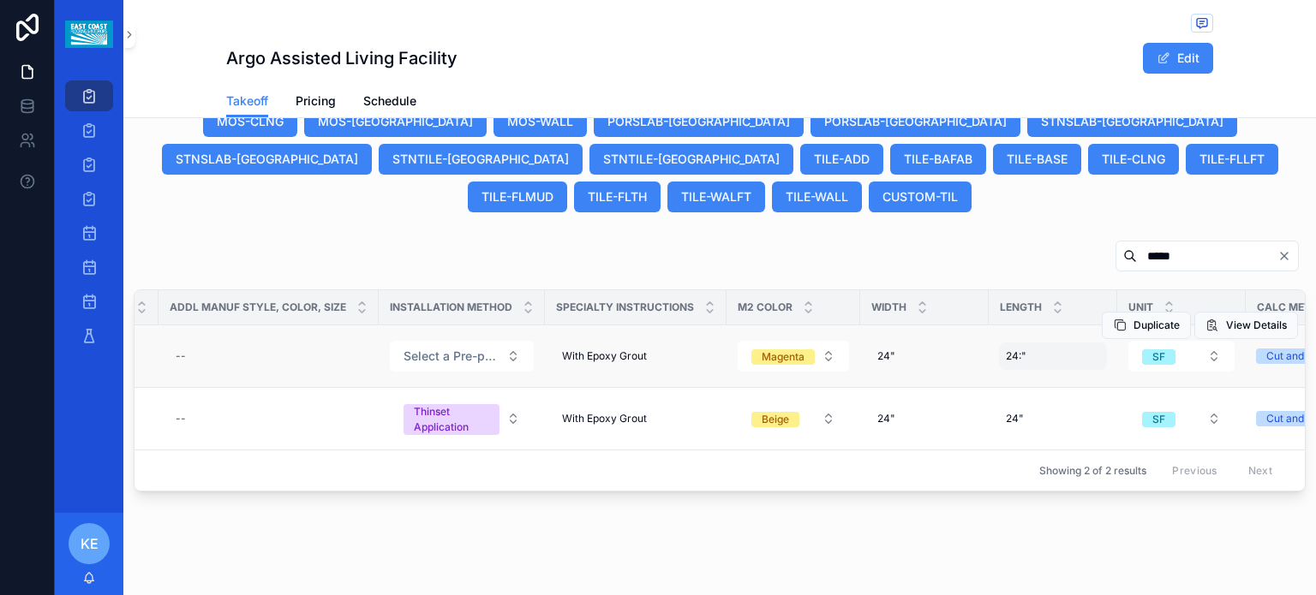
click at [1028, 343] on div "24:" 24:"" at bounding box center [1053, 356] width 108 height 27
click at [1027, 347] on div "24:" 24:"" at bounding box center [1053, 356] width 108 height 27
click at [1027, 350] on td "24:" 24:"" at bounding box center [1053, 357] width 129 height 63
click at [1027, 346] on div "24:" 24:"" at bounding box center [1053, 356] width 108 height 27
drag, startPoint x: 1030, startPoint y: 352, endPoint x: 1032, endPoint y: 380, distance: 28.4
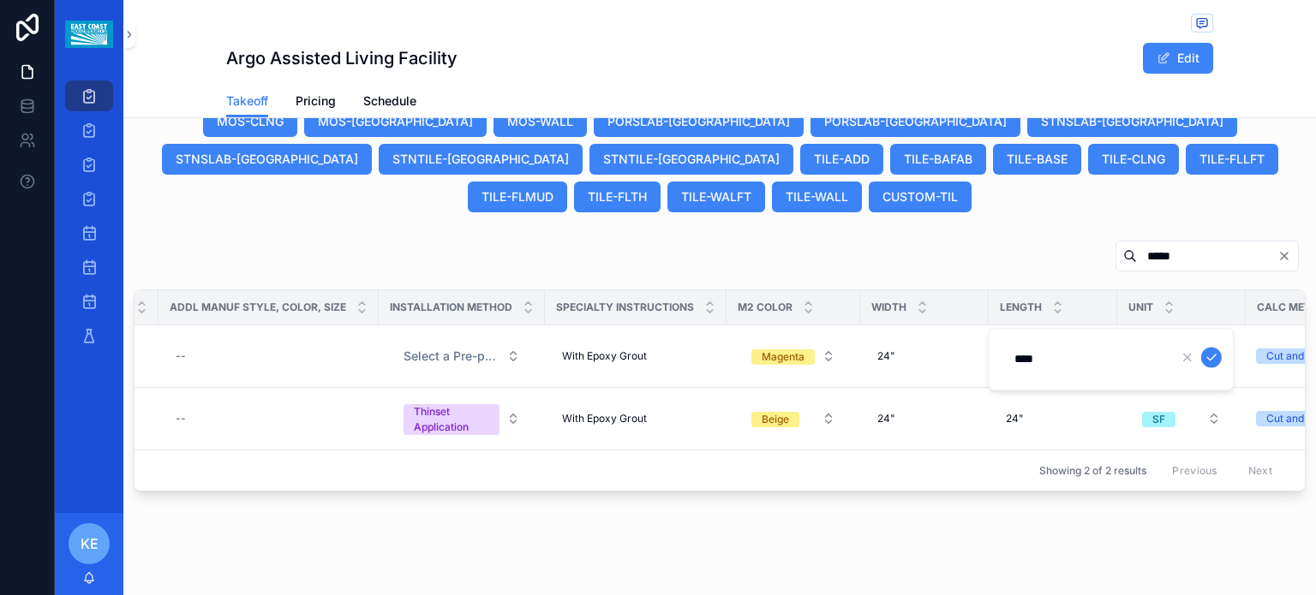
click at [1030, 352] on input "****" at bounding box center [1085, 359] width 163 height 24
click at [1032, 356] on input "****" at bounding box center [1085, 359] width 163 height 24
type input "***"
click button "scrollable content" at bounding box center [1211, 357] width 21 height 21
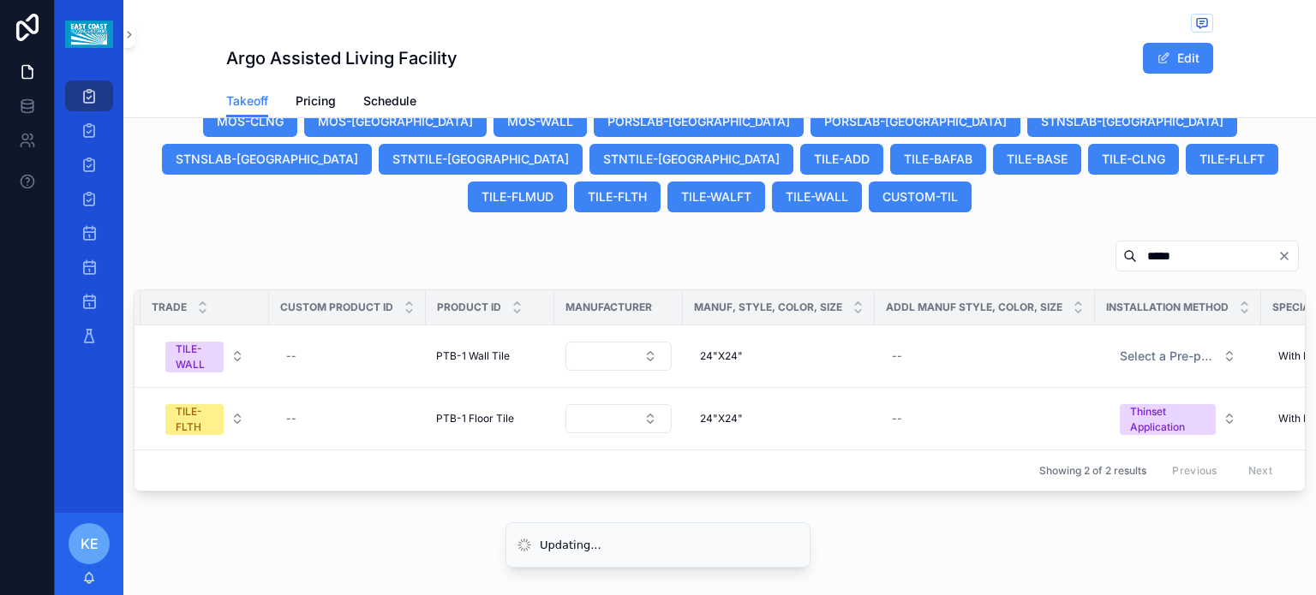
scroll to position [0, 0]
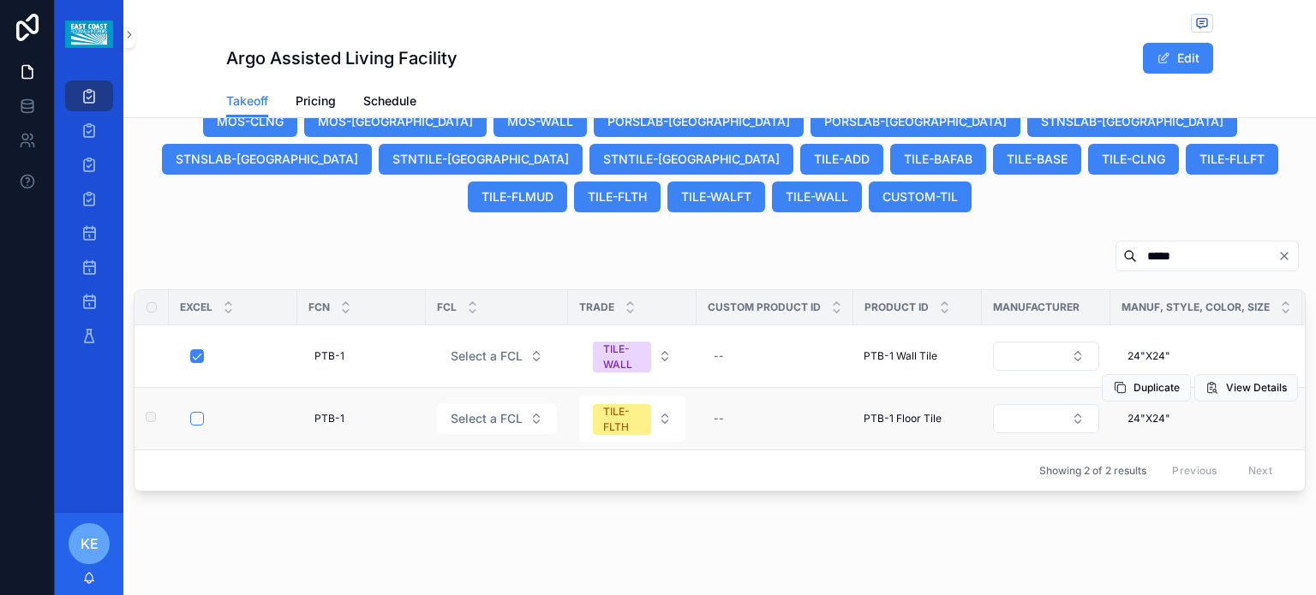
click at [247, 412] on div "scrollable content" at bounding box center [238, 419] width 96 height 14
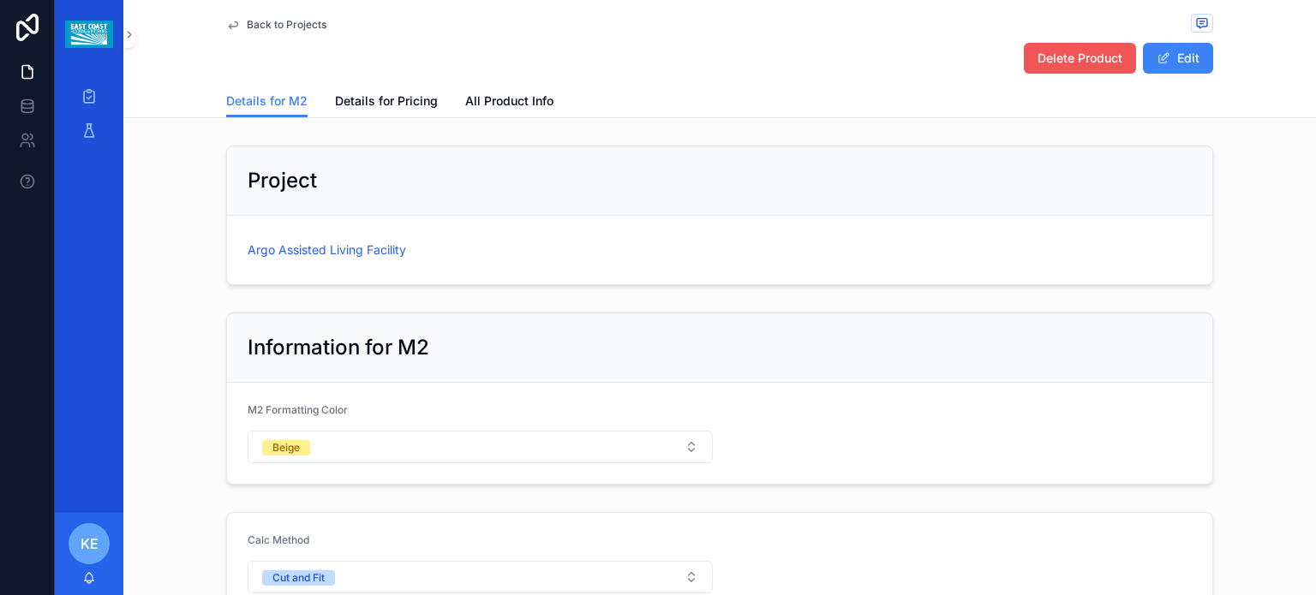
click at [1073, 62] on span "Delete Product" at bounding box center [1079, 58] width 85 height 17
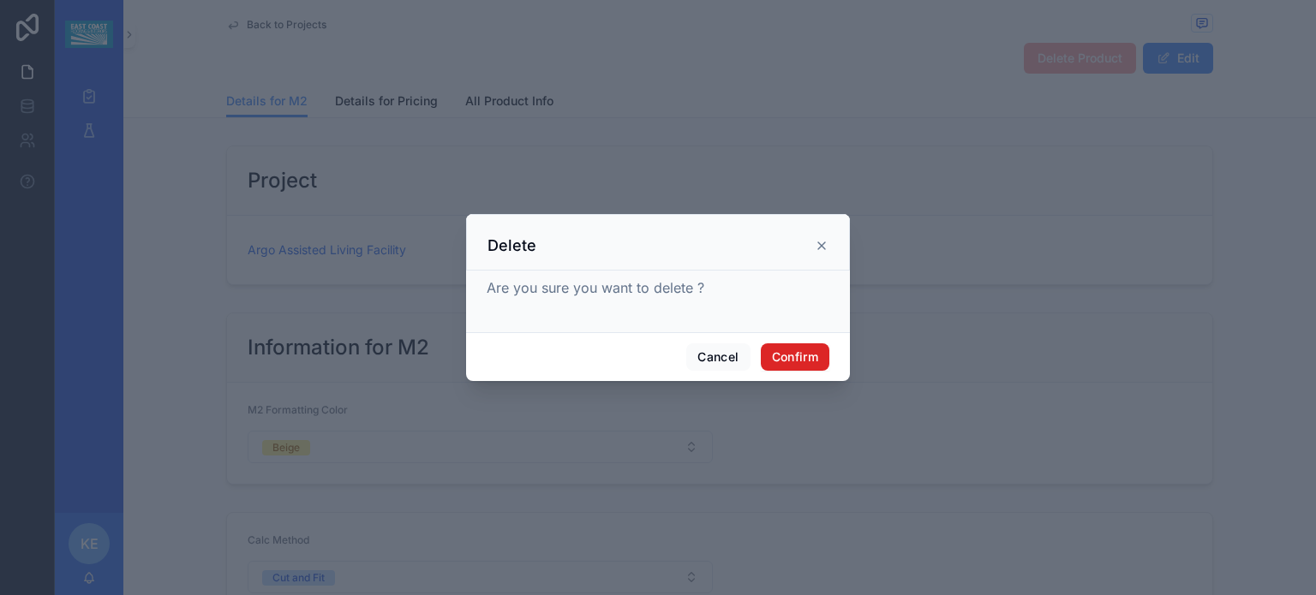
click at [798, 356] on button "Confirm" at bounding box center [795, 357] width 69 height 27
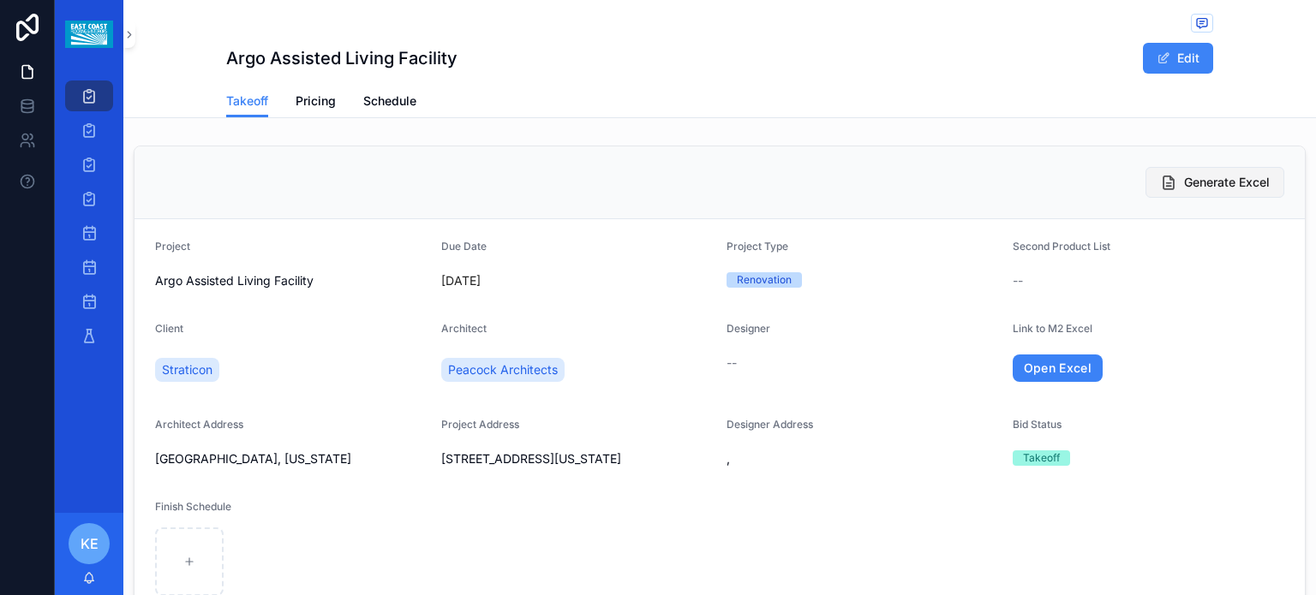
click at [1184, 177] on span "Generate Excel" at bounding box center [1227, 182] width 86 height 17
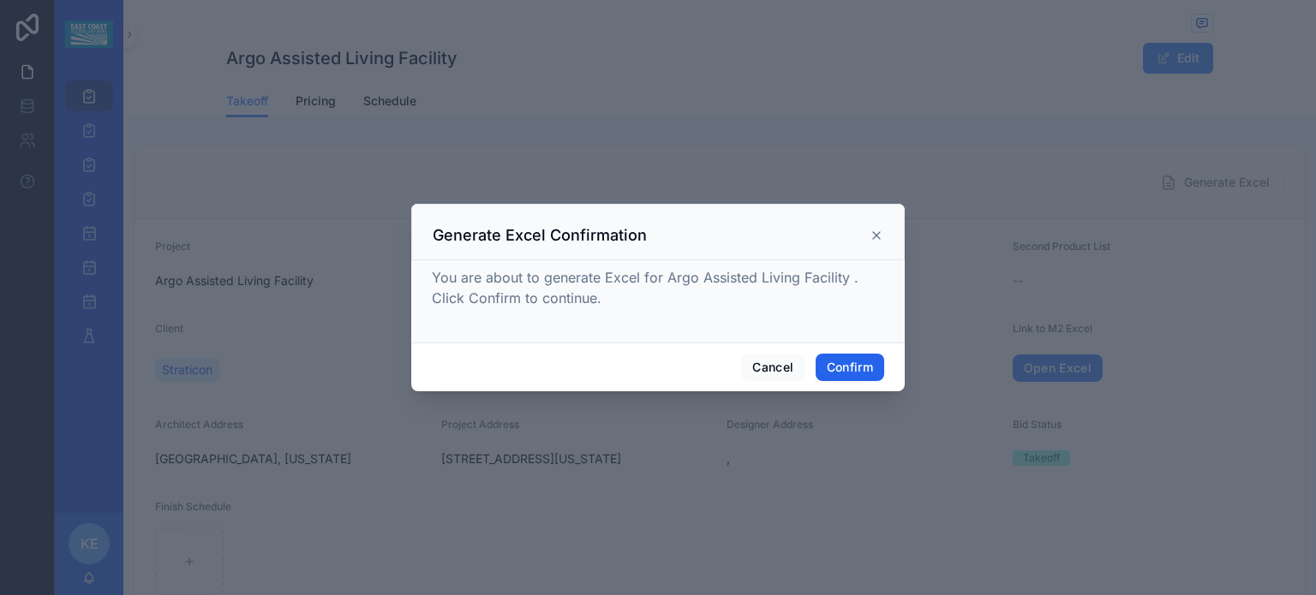
click at [860, 367] on button "Confirm" at bounding box center [850, 367] width 69 height 27
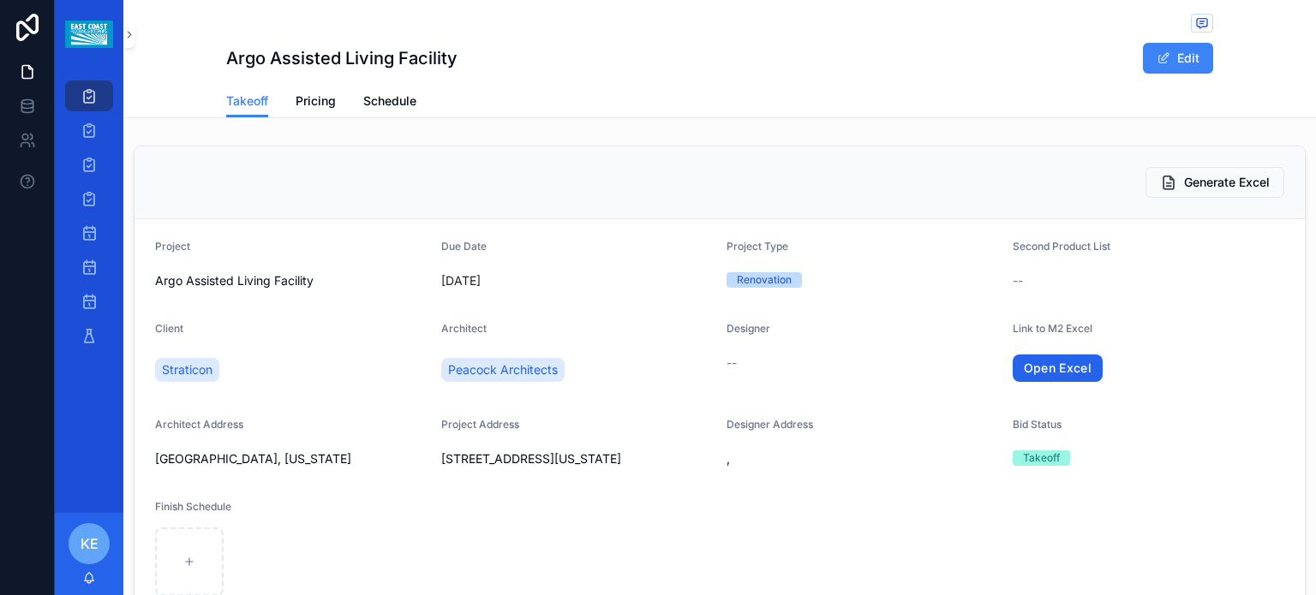
click at [1025, 361] on link "Open Excel" at bounding box center [1058, 368] width 91 height 27
